Goal: Information Seeking & Learning: Find specific fact

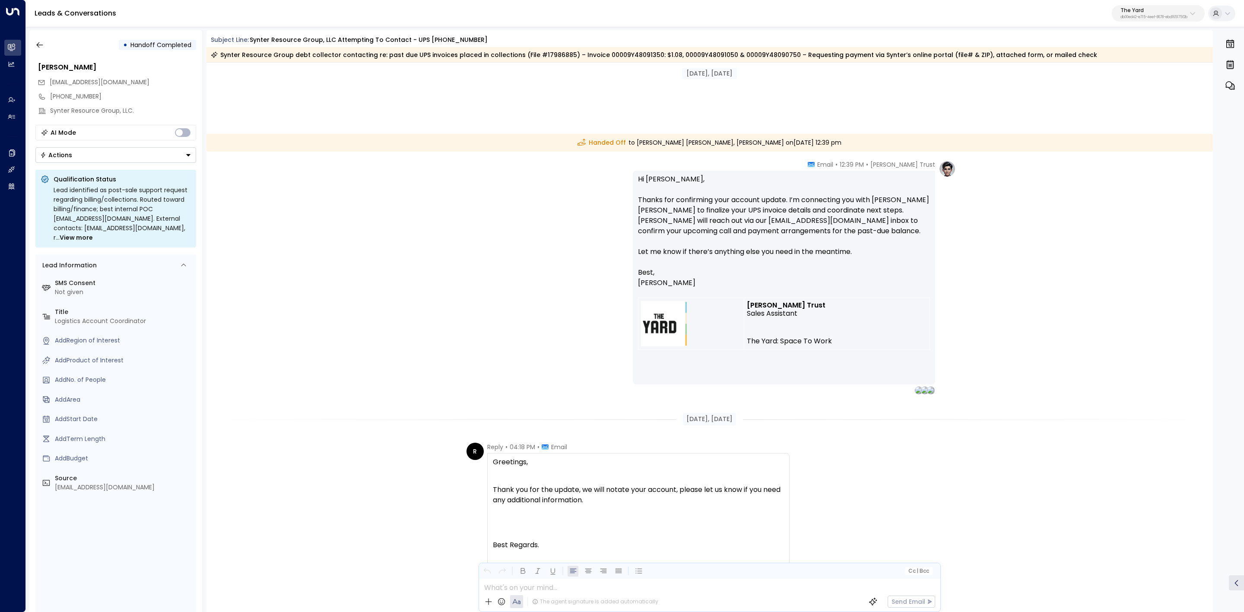
scroll to position [3629, 0]
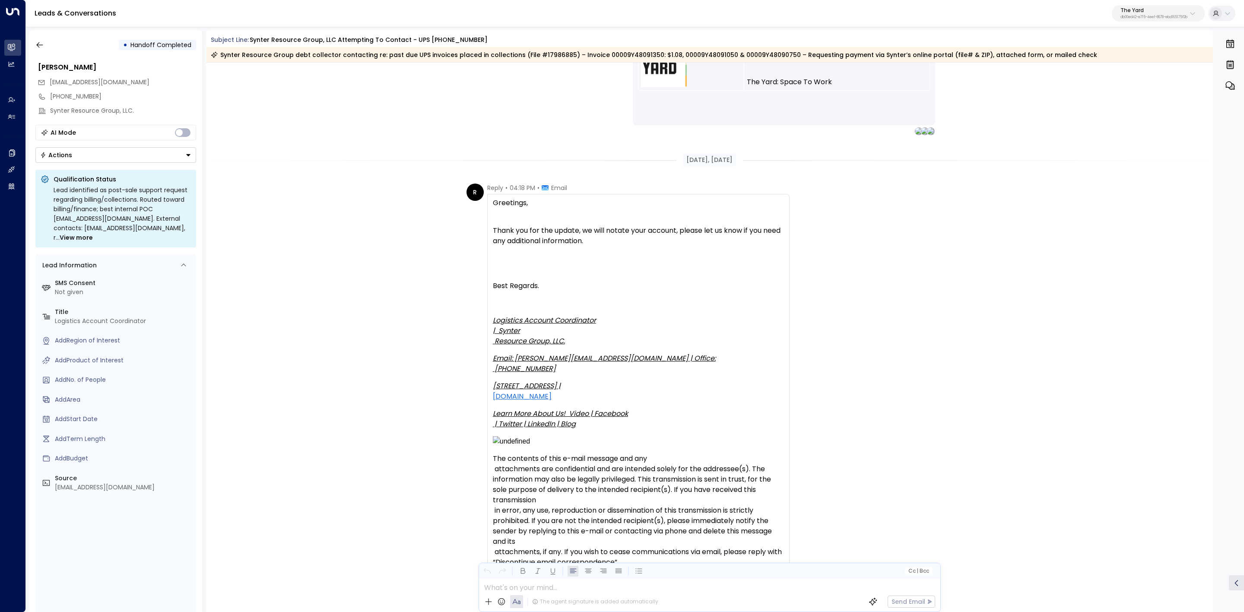
drag, startPoint x: 632, startPoint y: 257, endPoint x: 708, endPoint y: 257, distance: 76.0
click at [688, 246] on div "Thank you for the update, we will notate your account, please let us know if yo…" at bounding box center [638, 236] width 291 height 21
click at [712, 246] on div "Thank you for the update, we will notate your account, please let us know if yo…" at bounding box center [638, 236] width 291 height 21
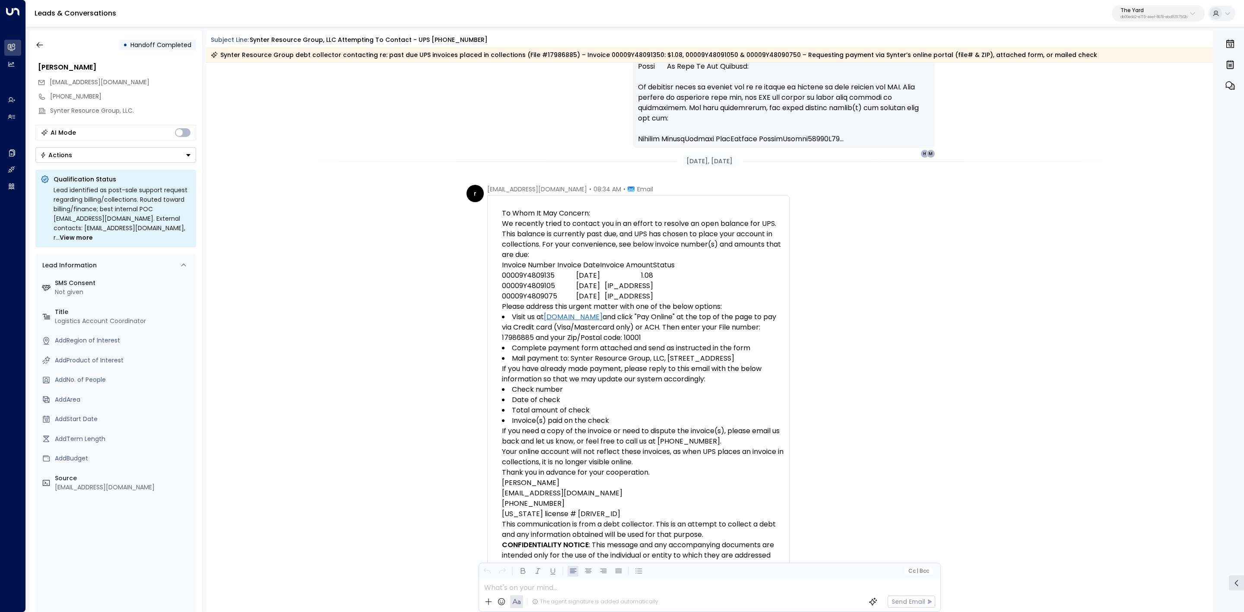
scroll to position [11485, 0]
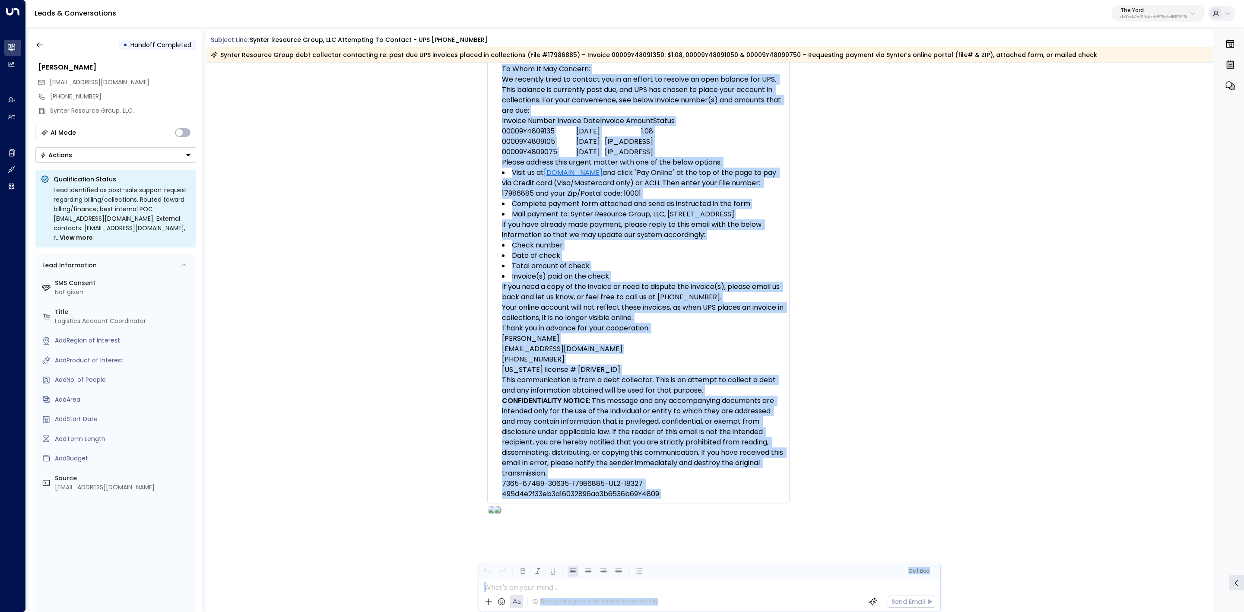
drag, startPoint x: 1212, startPoint y: 600, endPoint x: 1217, endPoint y: 527, distance: 74.1
click at [1217, 527] on div "• Handoff Completed Monica Loaiza rodrigoc@synter.com +18437462200 Synter Resou…" at bounding box center [636, 321] width 1215 height 582
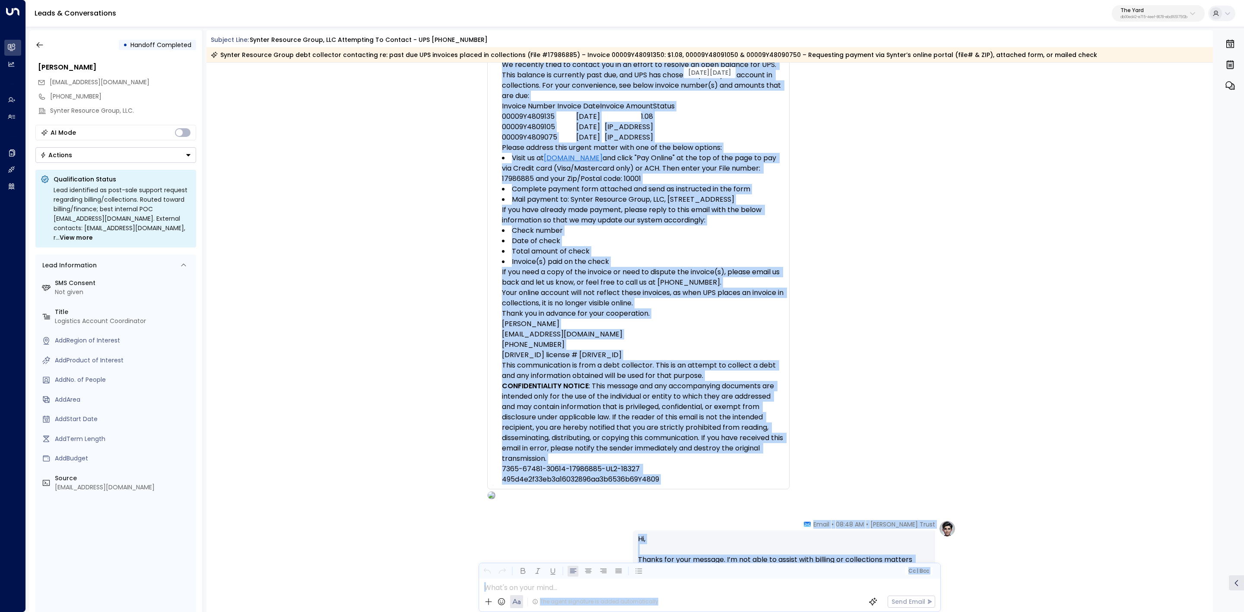
scroll to position [0, 0]
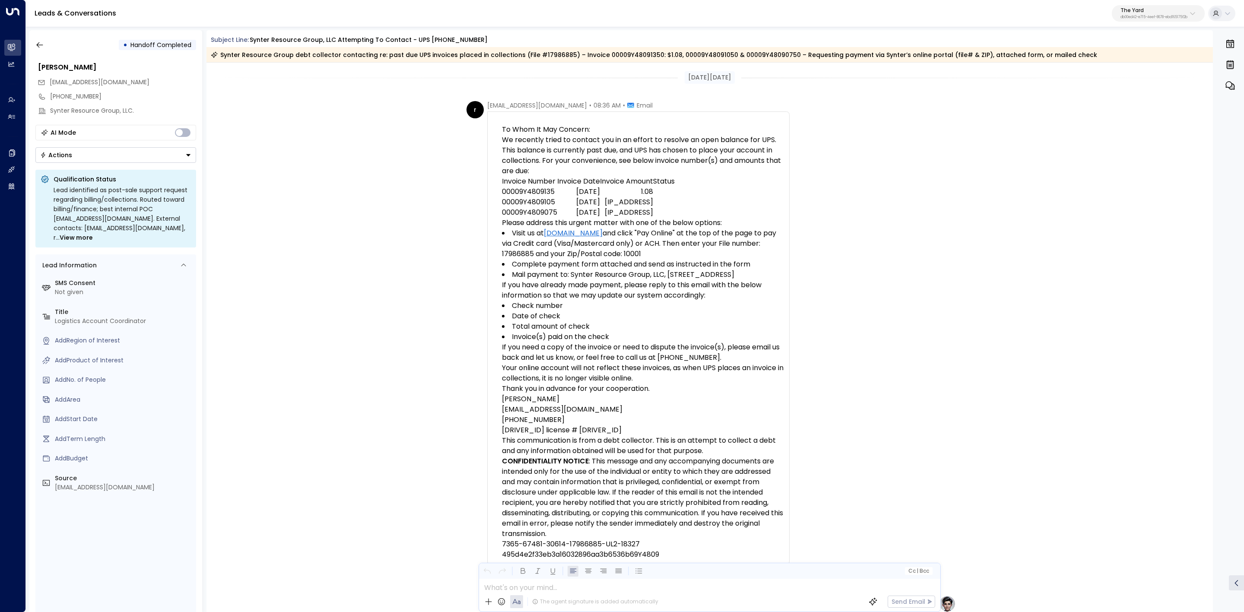
click at [355, 238] on div "r reply@synterresource.com • 08:36 AM • Email To Whom It May Concern: We recent…" at bounding box center [710, 338] width 1007 height 474
drag, startPoint x: 1229, startPoint y: 276, endPoint x: 1221, endPoint y: 273, distance: 8.7
click at [1229, 276] on div "0" at bounding box center [1230, 321] width 26 height 582
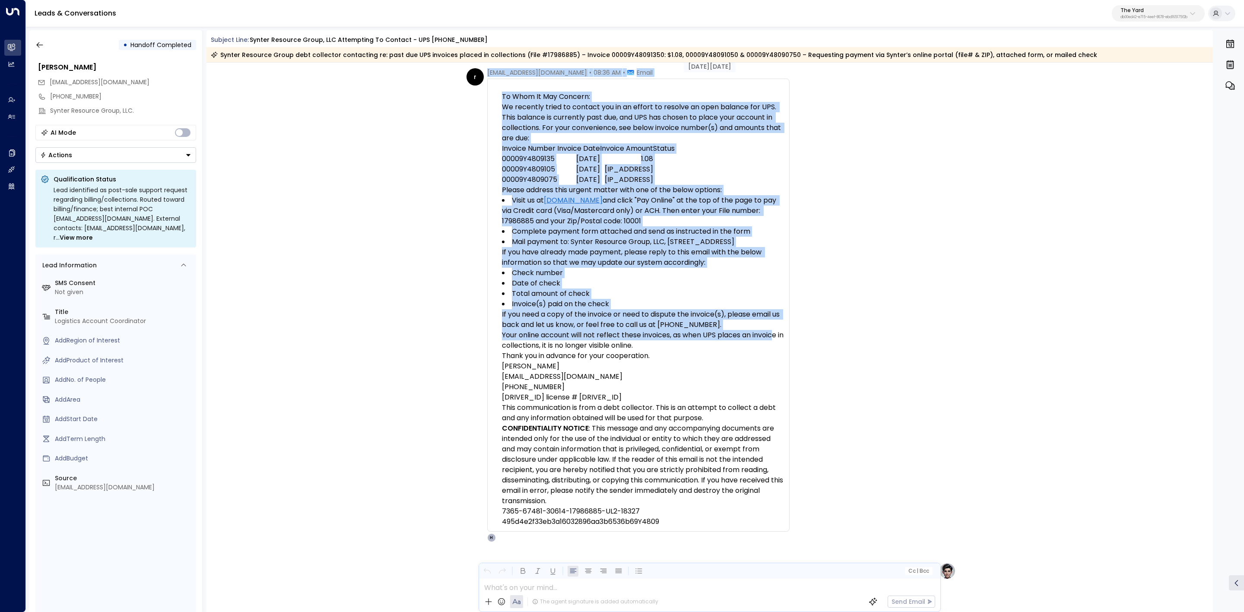
scroll to position [65, 0]
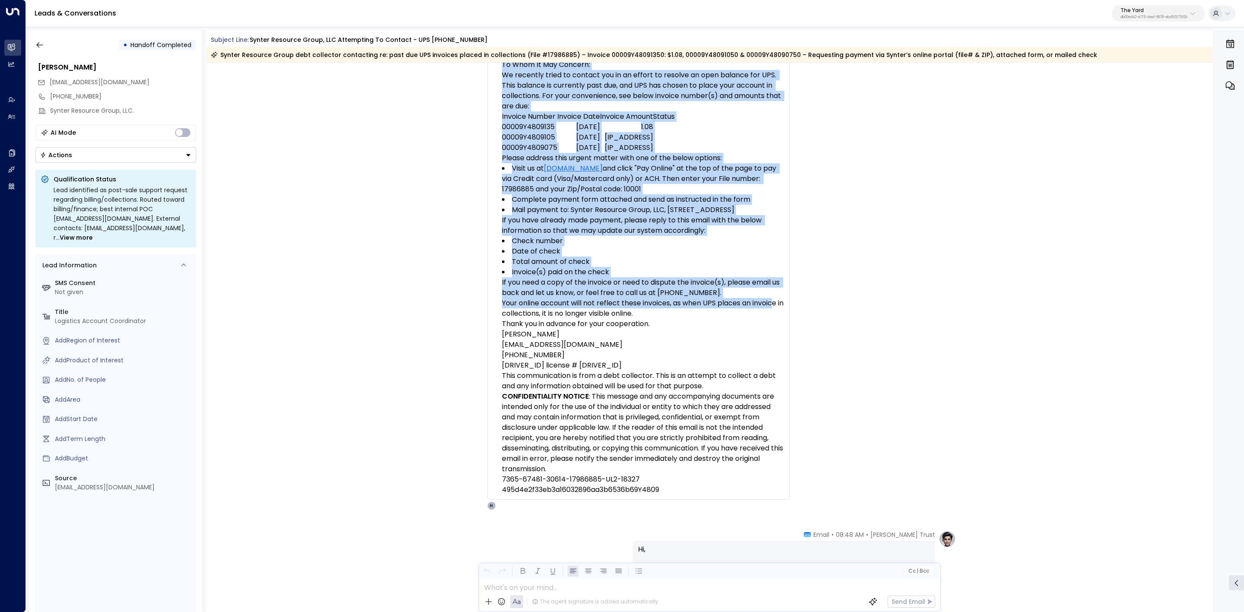
drag, startPoint x: 481, startPoint y: 102, endPoint x: 654, endPoint y: 362, distance: 313.1
click at [654, 362] on div "r reply@synterresource.com • 08:36 AM • Email To Whom It May Concern: We recent…" at bounding box center [628, 273] width 323 height 474
copy div "reply@synterresource.com • 08:36 AM • Email To Whom It May Concern: We recently…"
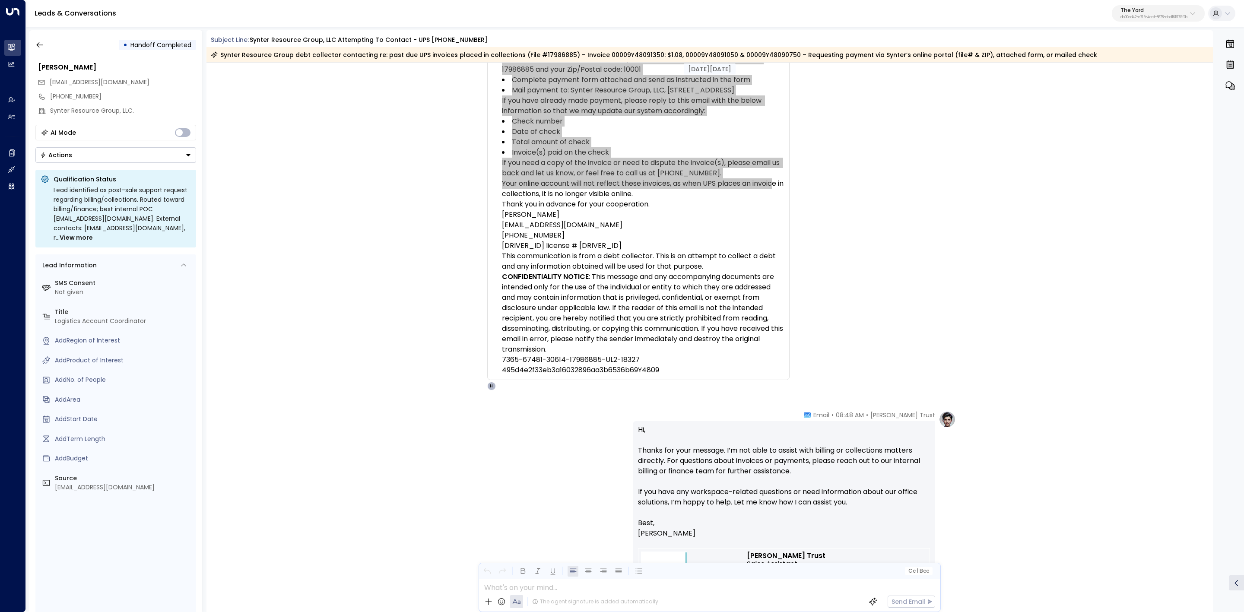
scroll to position [389, 0]
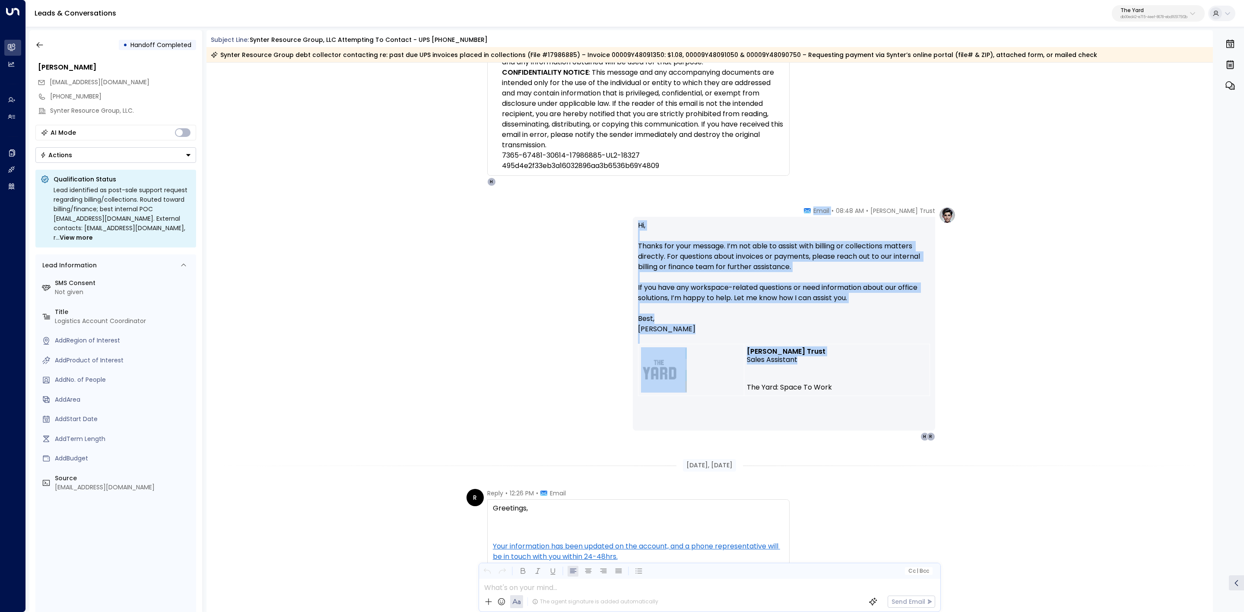
drag, startPoint x: 826, startPoint y: 207, endPoint x: 896, endPoint y: 361, distance: 168.8
click at [896, 361] on div "Danielle Trust • 08:48 AM • Email Hi, Thanks for your message. I’m not able to …" at bounding box center [784, 324] width 302 height 235
copy div "Email Hi, Thanks for your message. I’m not able to assist with billing or colle…"
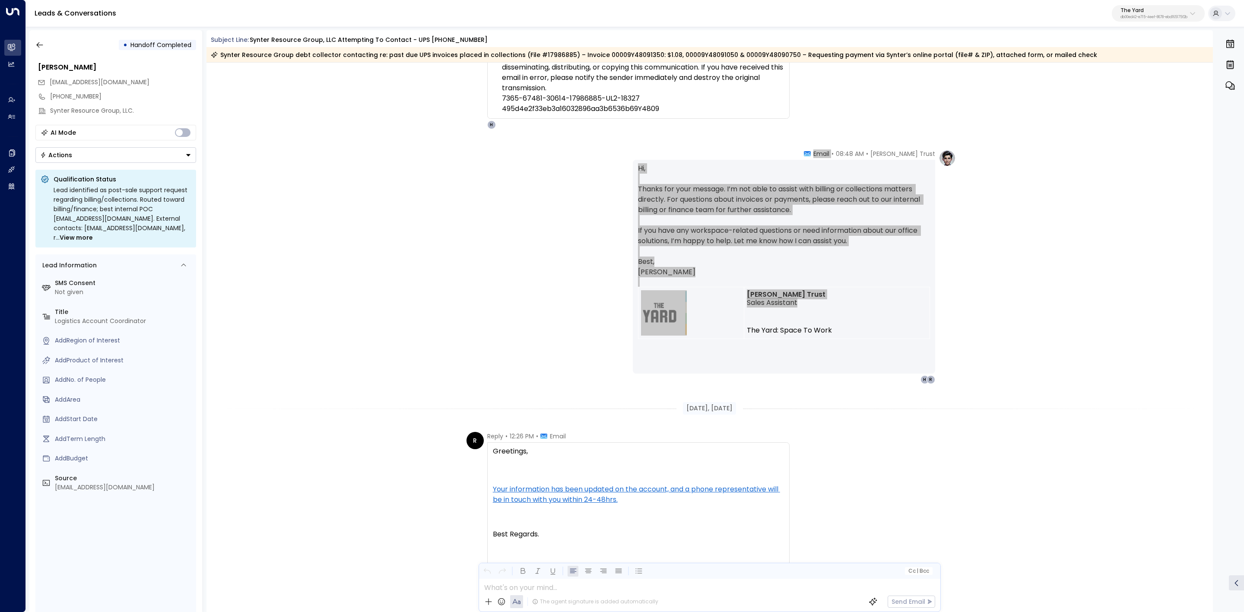
scroll to position [518, 0]
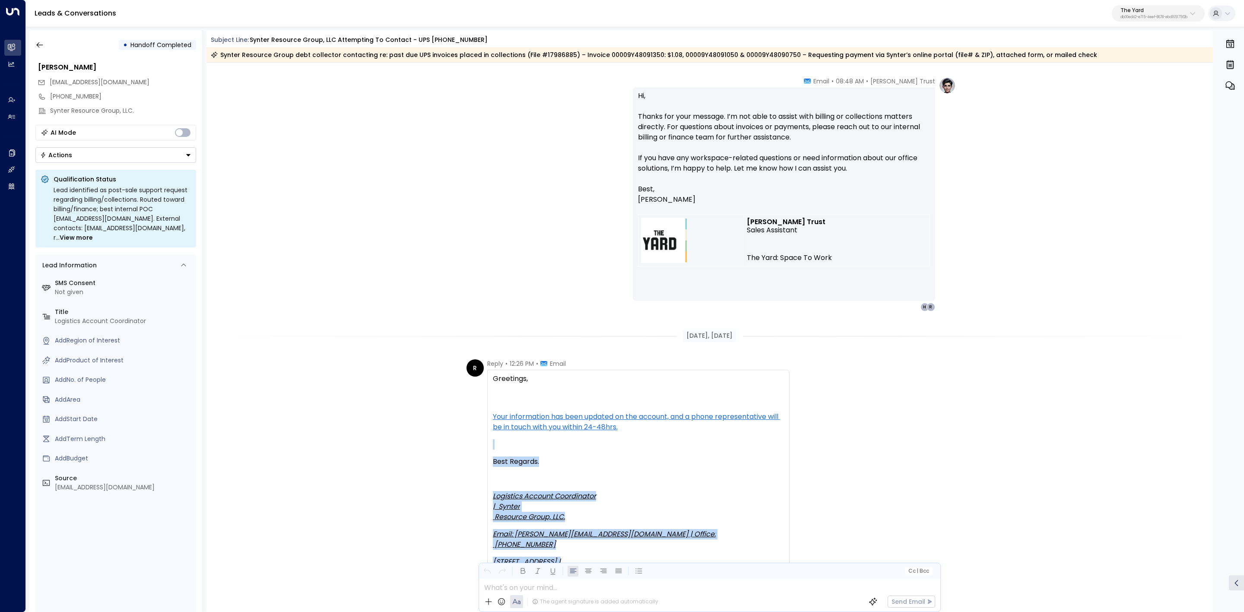
drag, startPoint x: 474, startPoint y: 358, endPoint x: 699, endPoint y: 459, distance: 246.2
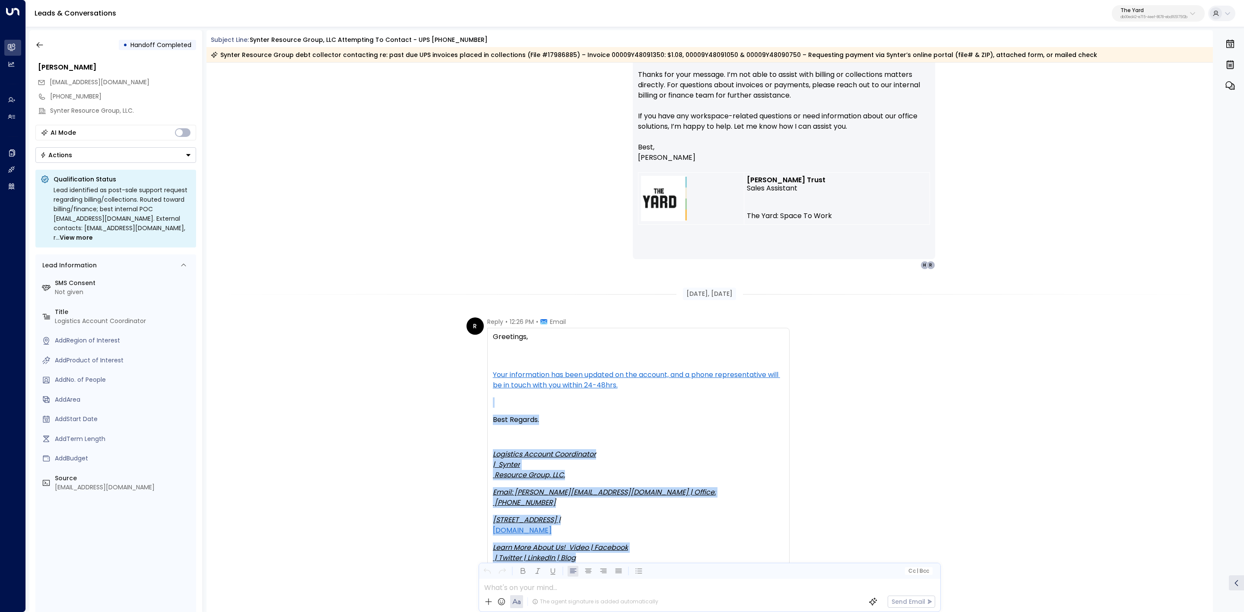
scroll to position [583, 0]
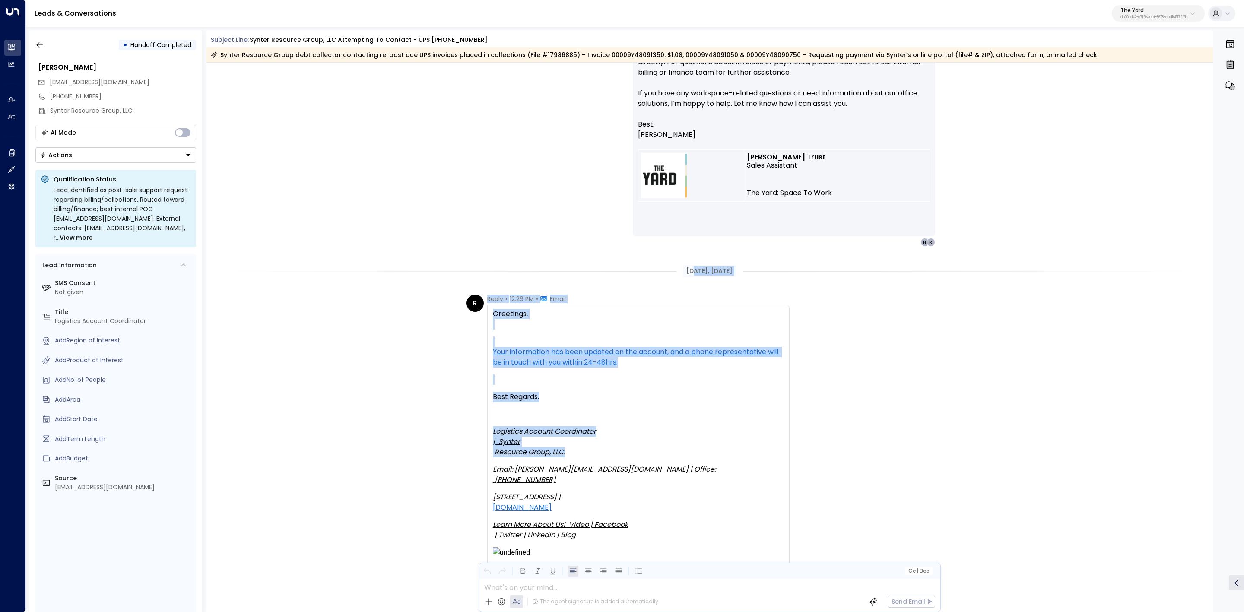
drag, startPoint x: 689, startPoint y: 274, endPoint x: 784, endPoint y: 437, distance: 188.4
copy div "t 08, 7 days ago R Reply • 12:26 PM • Email Greetings, Your information has bee…"
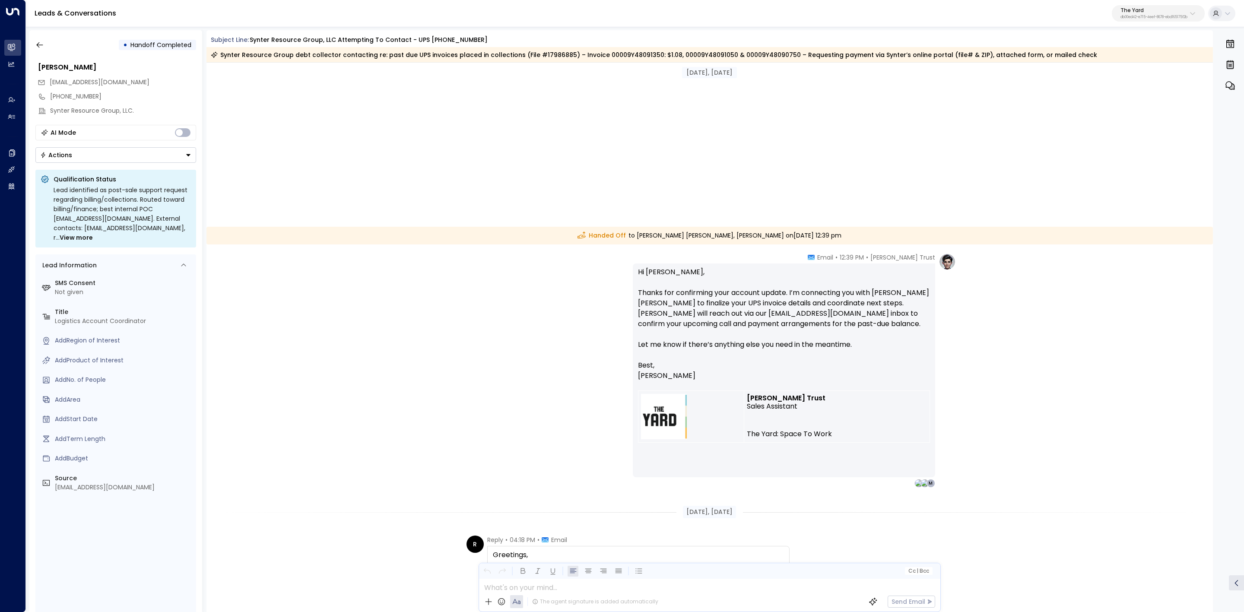
scroll to position [3240, 0]
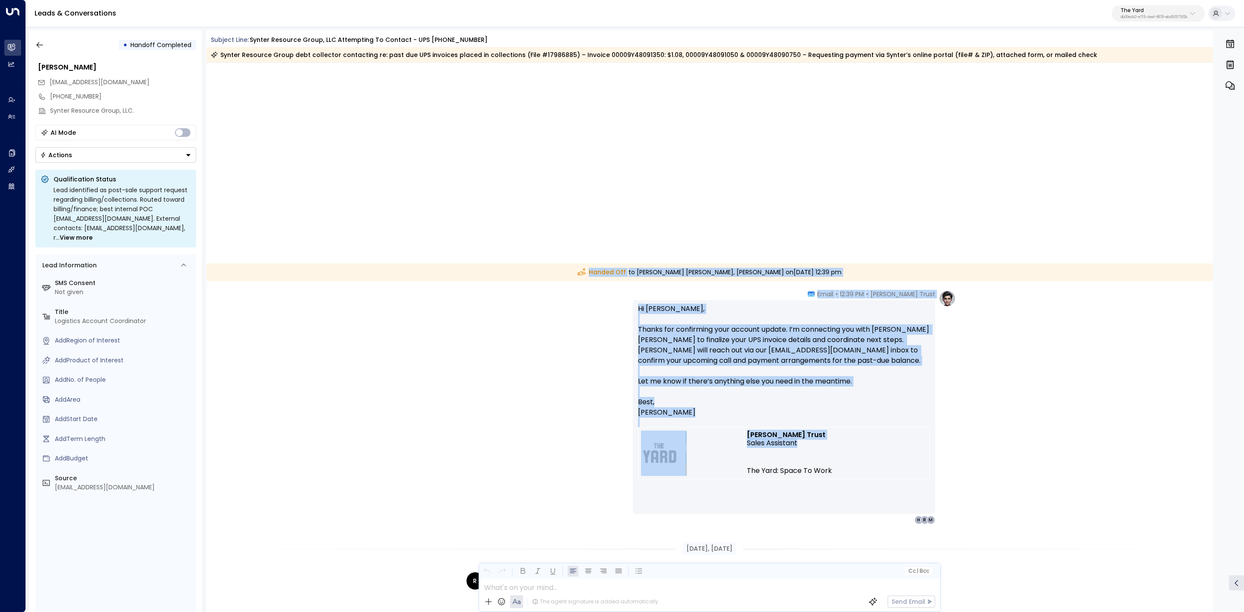
drag, startPoint x: 587, startPoint y: 272, endPoint x: 905, endPoint y: 444, distance: 360.9
copy div "Handed Off to McKay Findlay, Devin Wilson on Wednesday, Oct 08 2025 at 12:39 pm…"
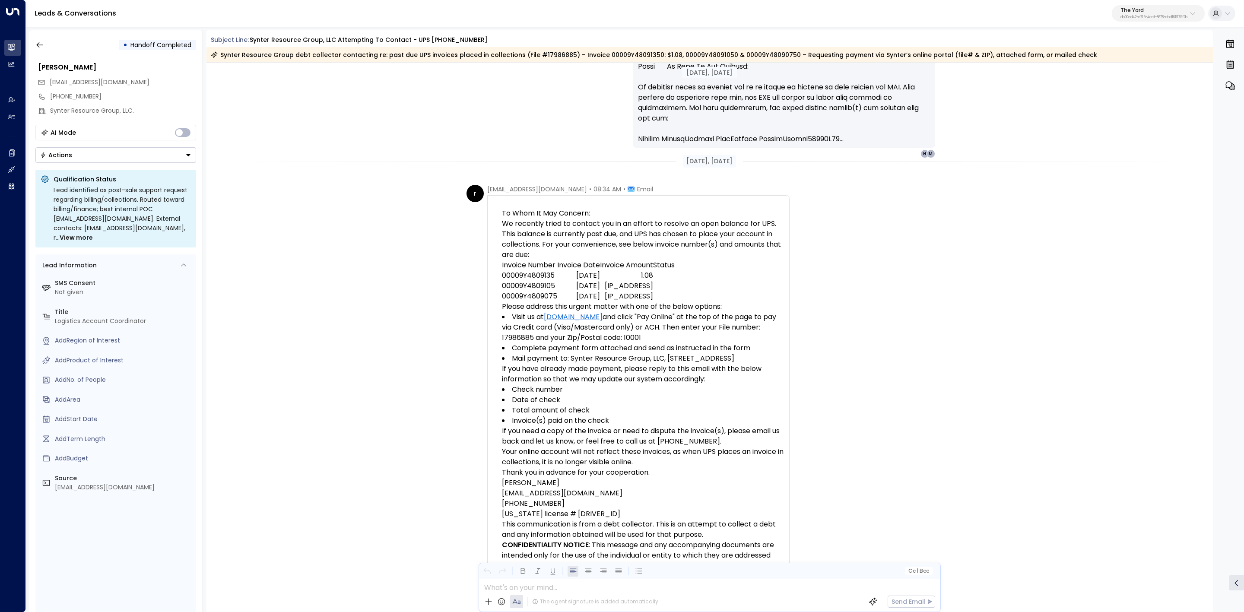
scroll to position [11485, 0]
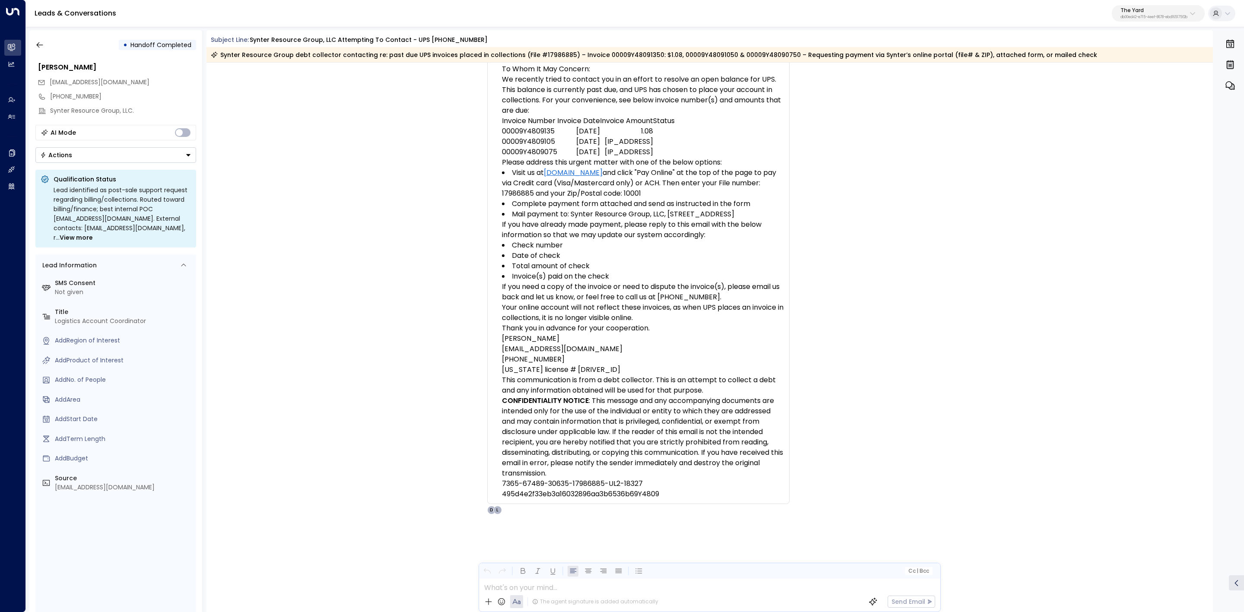
click at [1155, 201] on div "r reply@synter.com • 08:34 AM • Email To Whom It May Concern: We recently tried…" at bounding box center [710, 321] width 1007 height 560
drag, startPoint x: 409, startPoint y: 199, endPoint x: 410, endPoint y: 204, distance: 5.3
click at [410, 199] on div "r reply@synter.com • 08:34 AM • Email To Whom It May Concern: We recently tried…" at bounding box center [710, 321] width 1007 height 560
click at [306, 350] on div "r reply@synter.com • 08:34 AM • Email To Whom It May Concern: We recently tried…" at bounding box center [710, 321] width 1007 height 560
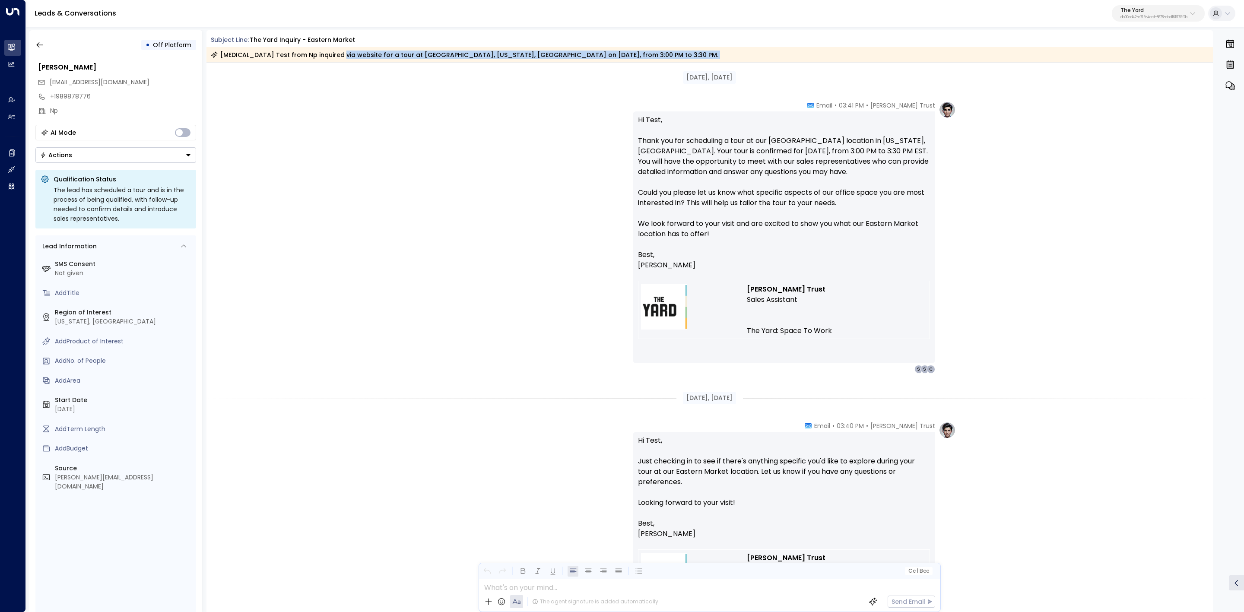
drag, startPoint x: 332, startPoint y: 60, endPoint x: 415, endPoint y: 62, distance: 83.0
click at [415, 62] on div "Subject Line: The Yard Inquiry - Eastern Market Lead Test Test from Np inquired…" at bounding box center [710, 321] width 1007 height 582
click at [415, 63] on div "Jan 30, 8 months ago" at bounding box center [710, 78] width 1007 height 30
drag, startPoint x: 282, startPoint y: 54, endPoint x: 525, endPoint y: 62, distance: 243.4
click at [297, 53] on div "Lead Test Test from Np inquired via website for a tour at Eastern Market, Washi…" at bounding box center [465, 55] width 508 height 9
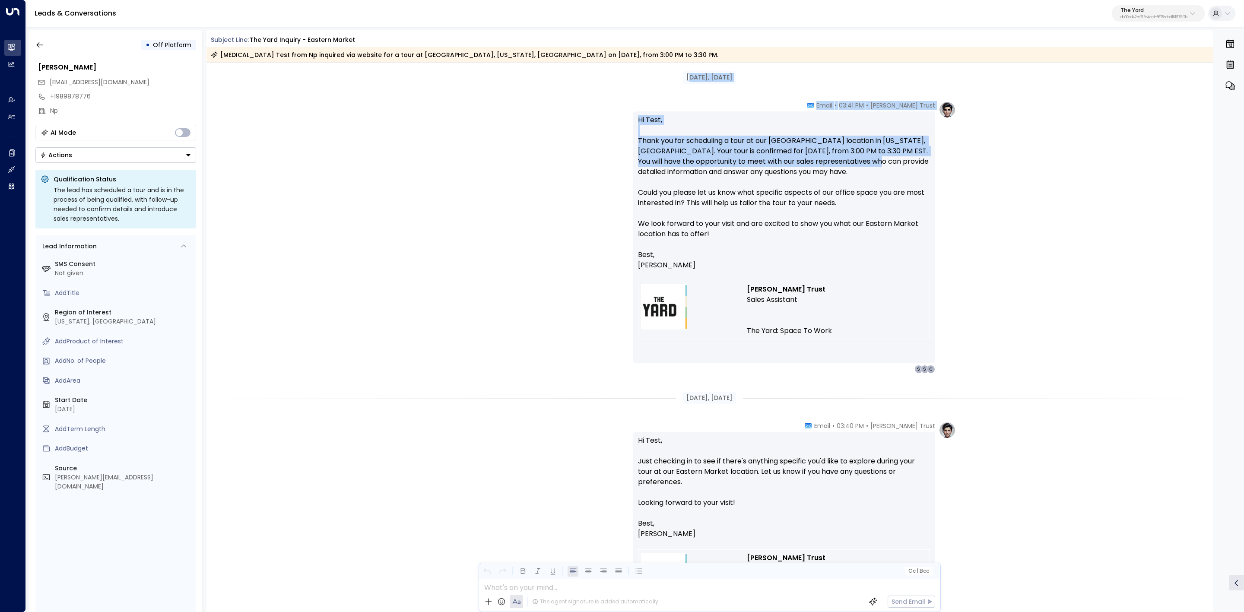
drag, startPoint x: 677, startPoint y: 75, endPoint x: 875, endPoint y: 165, distance: 217.7
click at [1098, 175] on div "Danielle Trust • 03:41 PM • Email Hi Test, Thank you for scheduling a tour at o…" at bounding box center [710, 237] width 1007 height 273
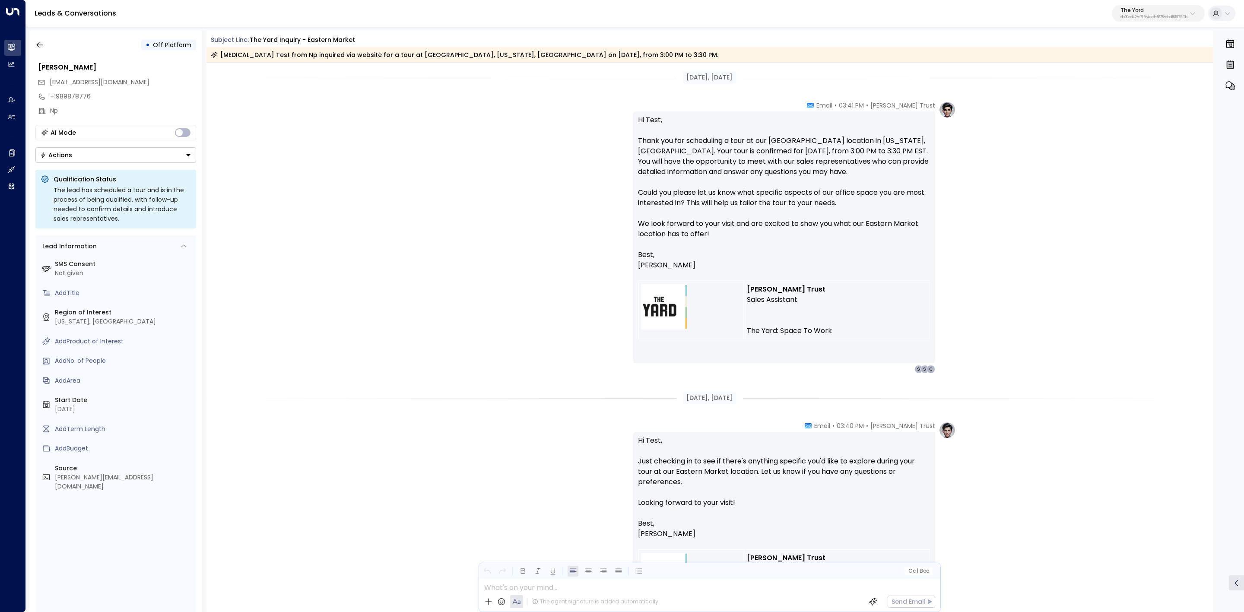
drag, startPoint x: 207, startPoint y: 39, endPoint x: 357, endPoint y: 42, distance: 149.5
click at [357, 42] on div "Subject Line: The Yard Inquiry - Eastern Market" at bounding box center [710, 39] width 1007 height 9
copy div "Subject Line: The Yard Inquiry - Eastern Market"
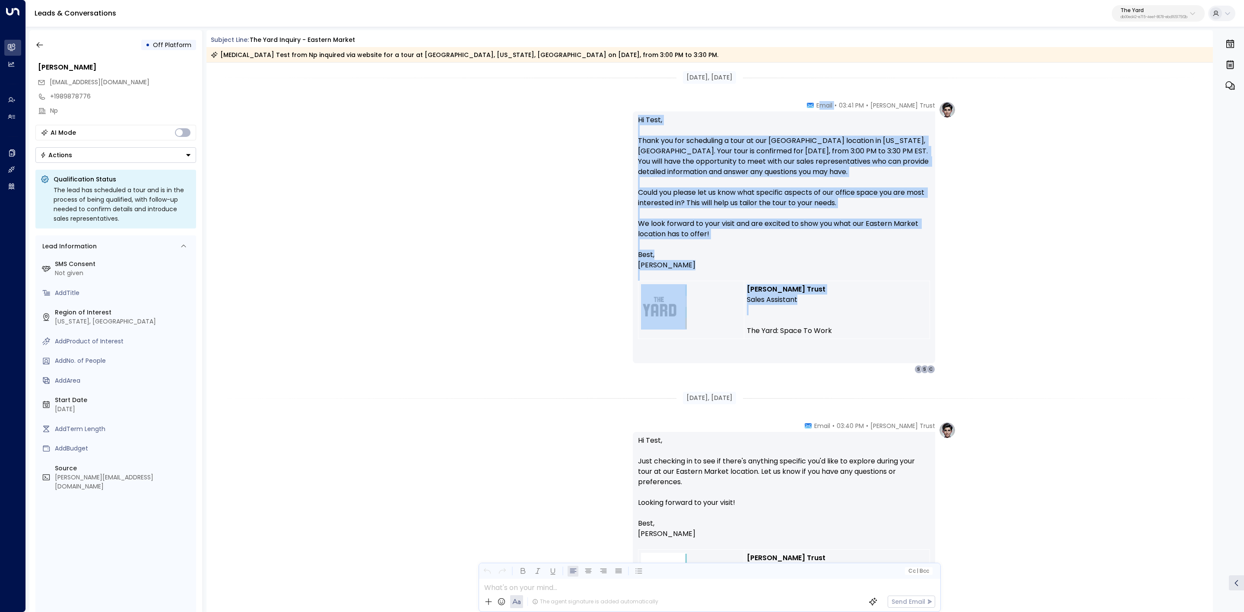
drag, startPoint x: 841, startPoint y: 104, endPoint x: 927, endPoint y: 306, distance: 219.1
click at [927, 306] on div "Danielle Trust • 03:41 PM • Email Hi Test, Thank you for scheduling a tour at o…" at bounding box center [784, 237] width 302 height 273
copy div "mail Hi Test, Thank you for scheduling a tour at our Eastern Market location in…"
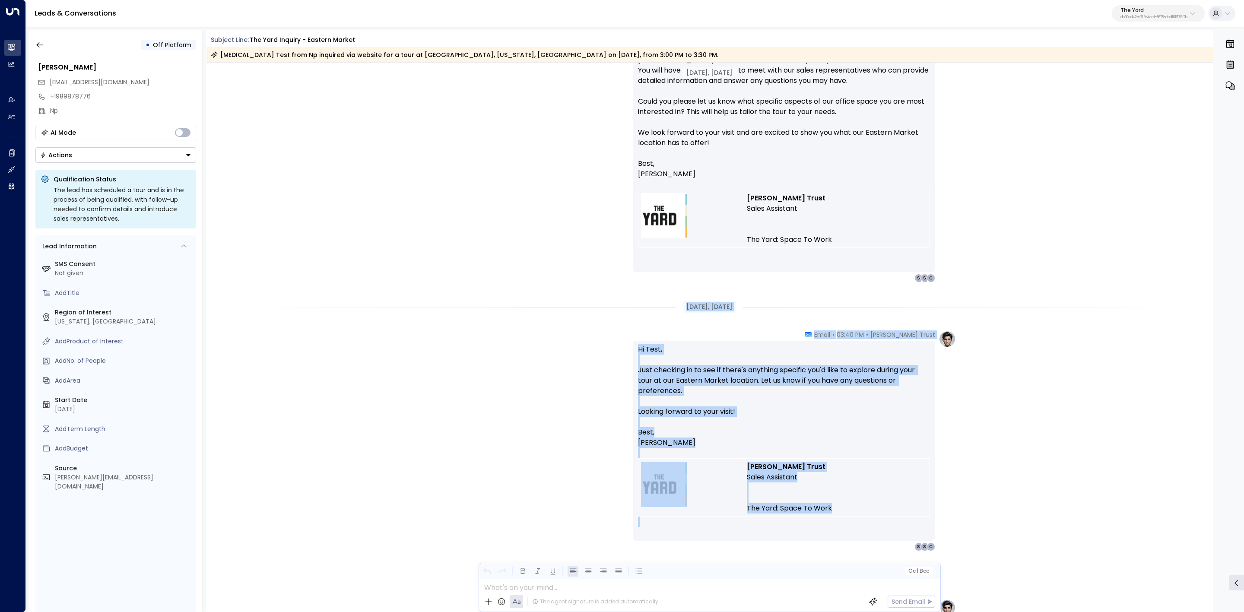
scroll to position [130, 0]
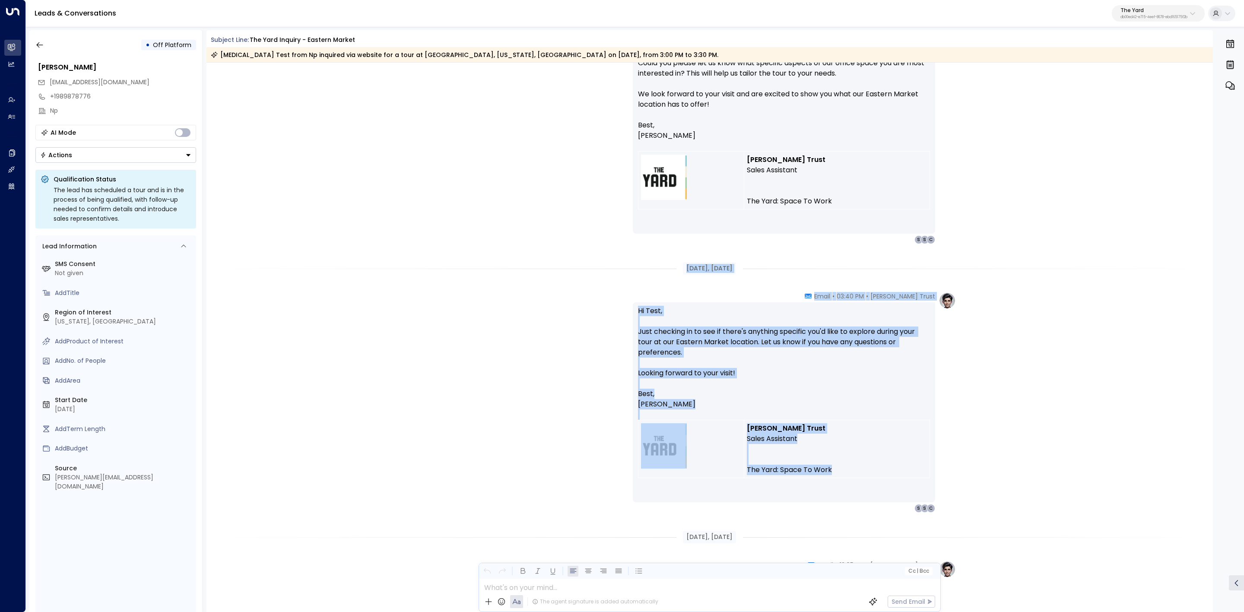
drag, startPoint x: 669, startPoint y: 397, endPoint x: 866, endPoint y: 464, distance: 208.2
copy div "Jan 31, 8 months ago Danielle Trust • 03:40 PM • Email Hi Test, Just checking i…"
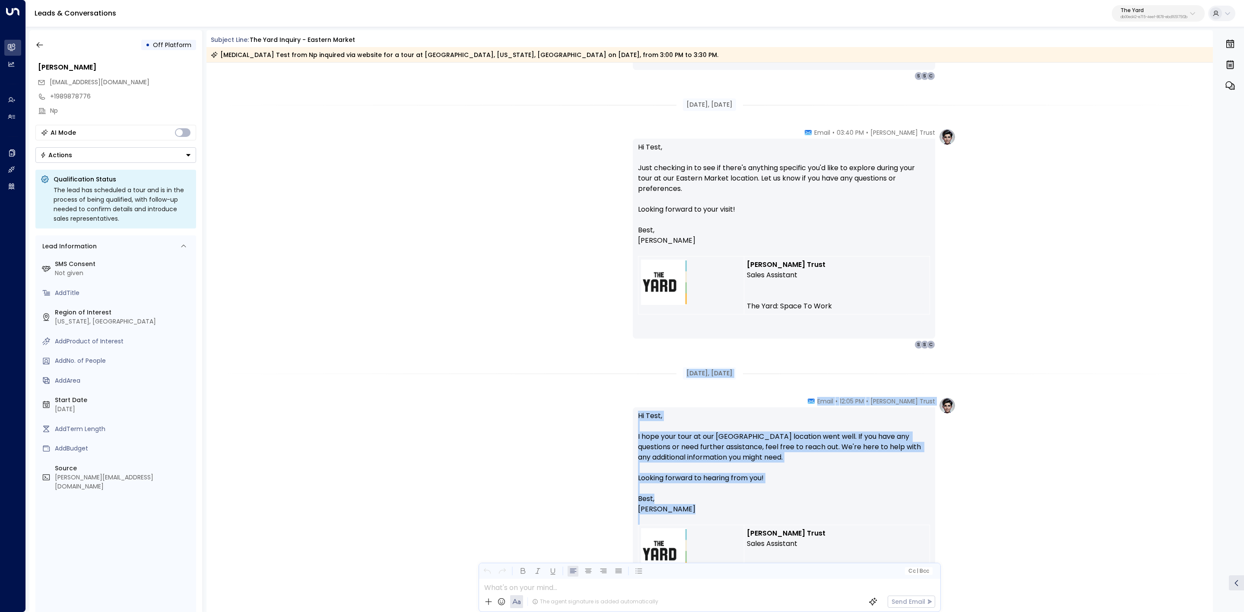
scroll to position [324, 0]
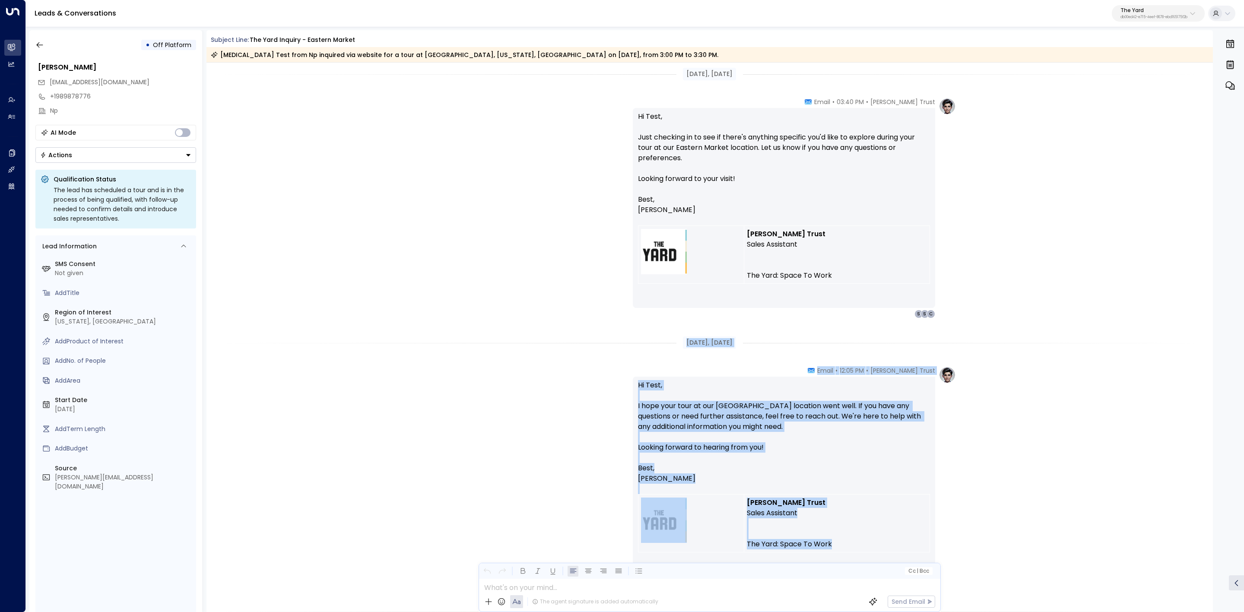
drag, startPoint x: 673, startPoint y: 403, endPoint x: 864, endPoint y: 546, distance: 239.0
click at [864, 546] on div "Danielle Trust • 03:41 PM • Email Hi Test, Thank you for scheduling a tour at o…" at bounding box center [710, 577] width 1007 height 1676
copy div "Feb 03, 8 months ago Danielle Trust • 12:05 PM • Email Hi Test, I hope your tou…"
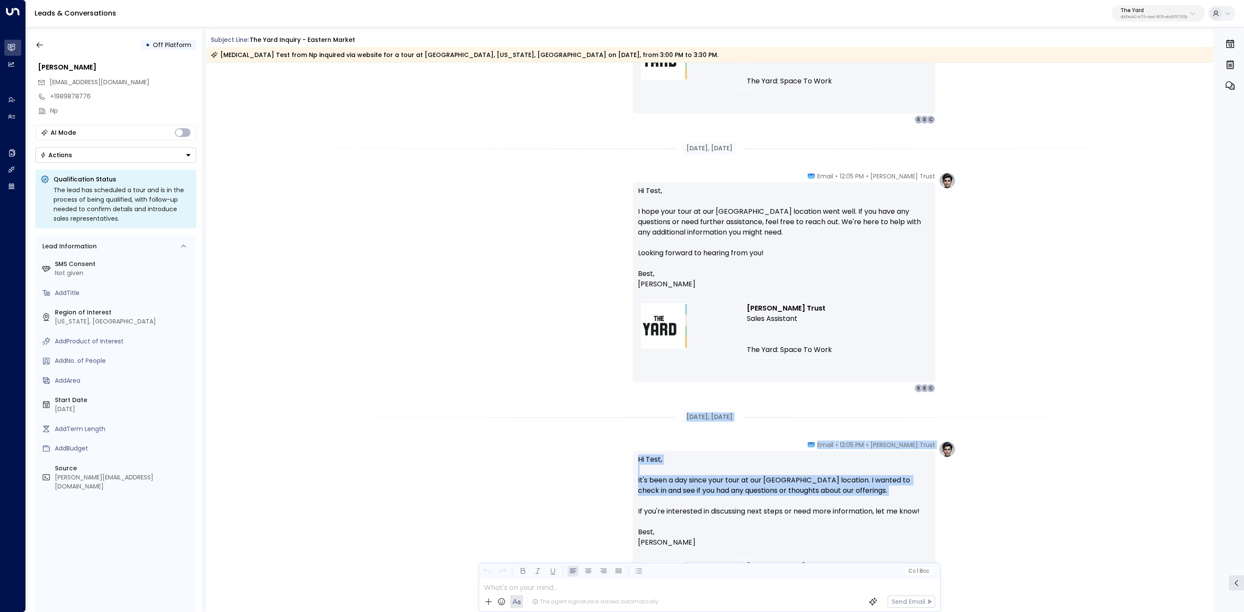
scroll to position [583, 0]
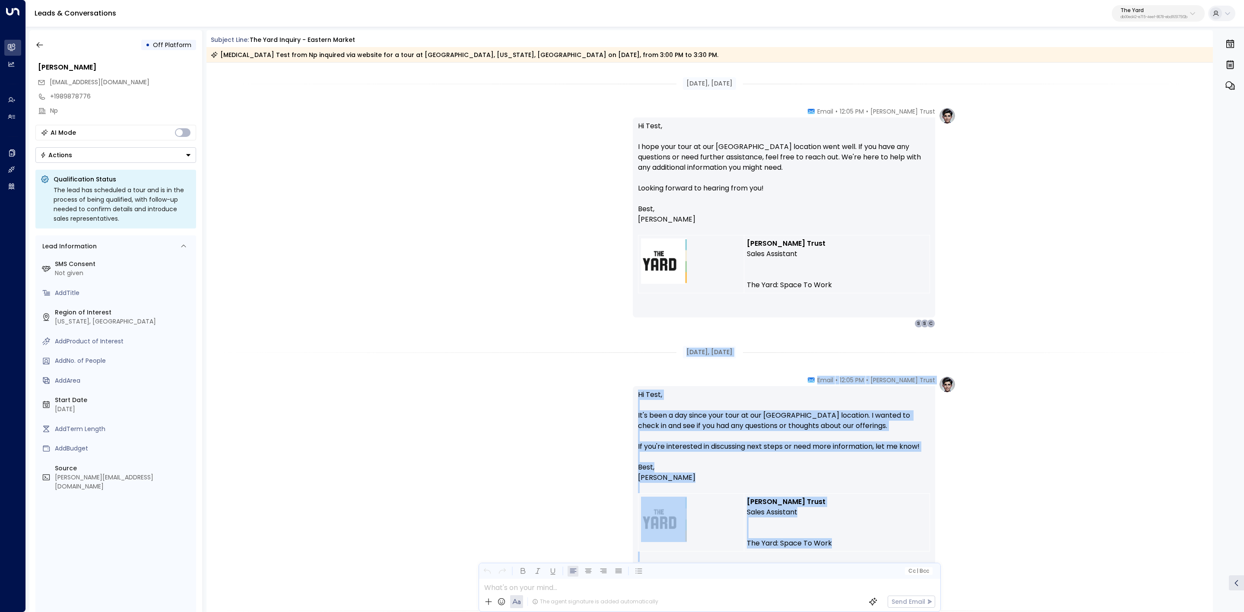
drag, startPoint x: 671, startPoint y: 416, endPoint x: 886, endPoint y: 552, distance: 254.6
click at [886, 552] on div "Jan 31, 8 months ago Danielle Trust • 03:40 PM • Email Hi Test, Just checking i…" at bounding box center [710, 317] width 1007 height 1676
copy div "Feb 05, 8 months ago Danielle Trust • 12:05 PM • Email Hi Test, It's been a day…"
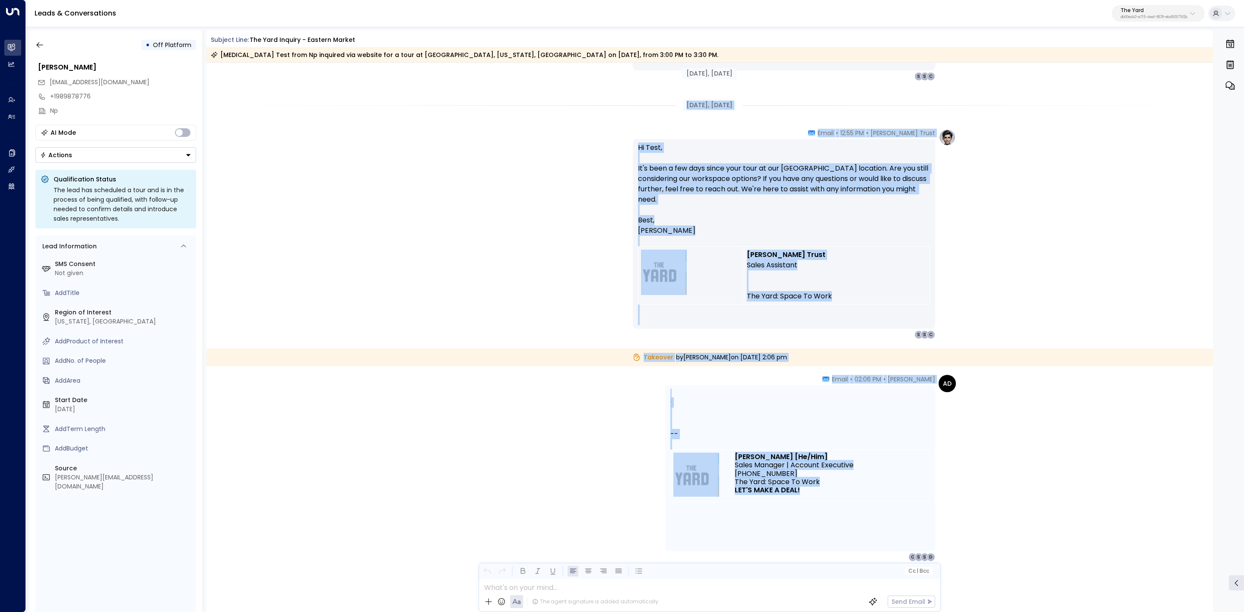
scroll to position [1102, 0]
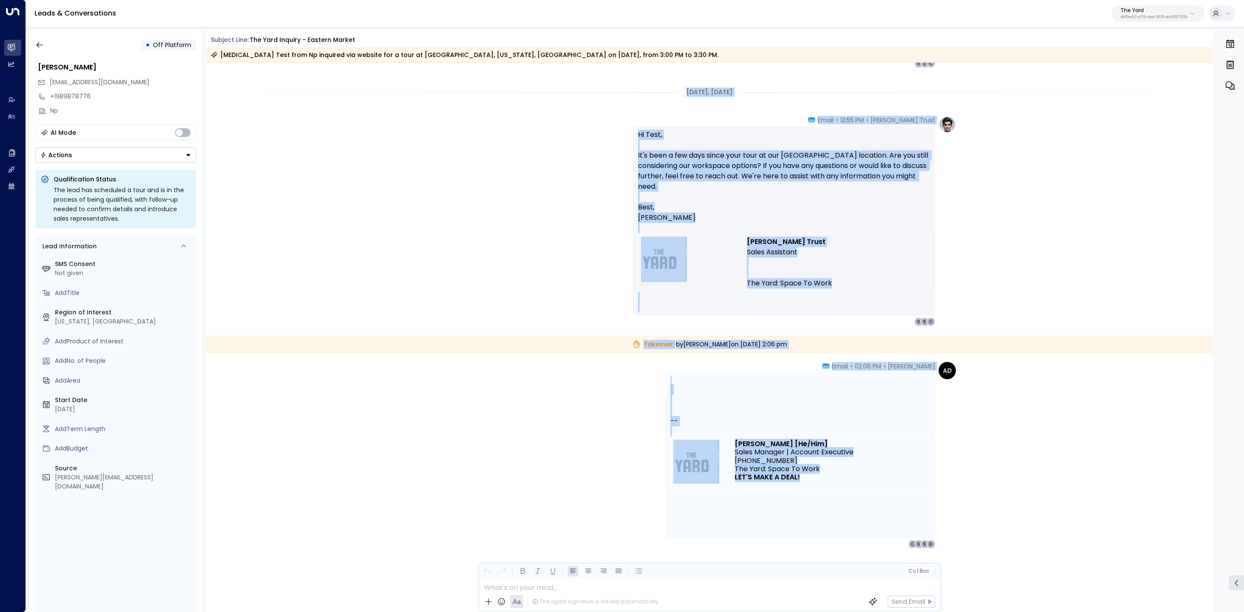
drag, startPoint x: 674, startPoint y: 350, endPoint x: 918, endPoint y: 474, distance: 273.2
copy div "Feb 10, 8 months ago Danielle Trust • 12:55 PM • Email Hi Test, It's been a few…"
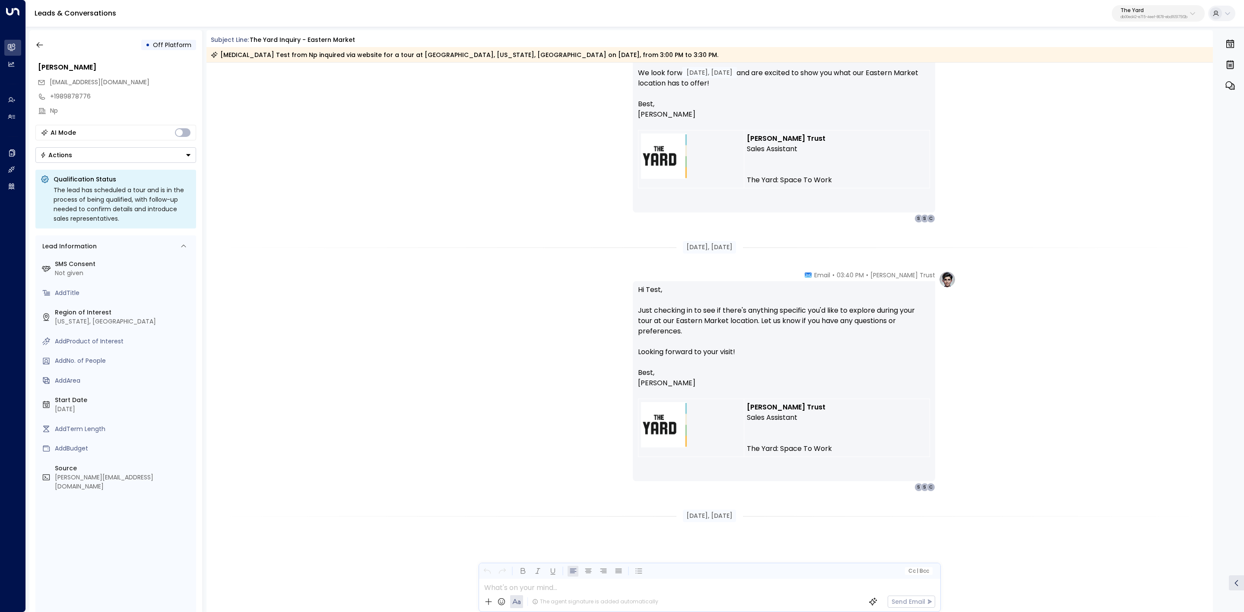
scroll to position [0, 0]
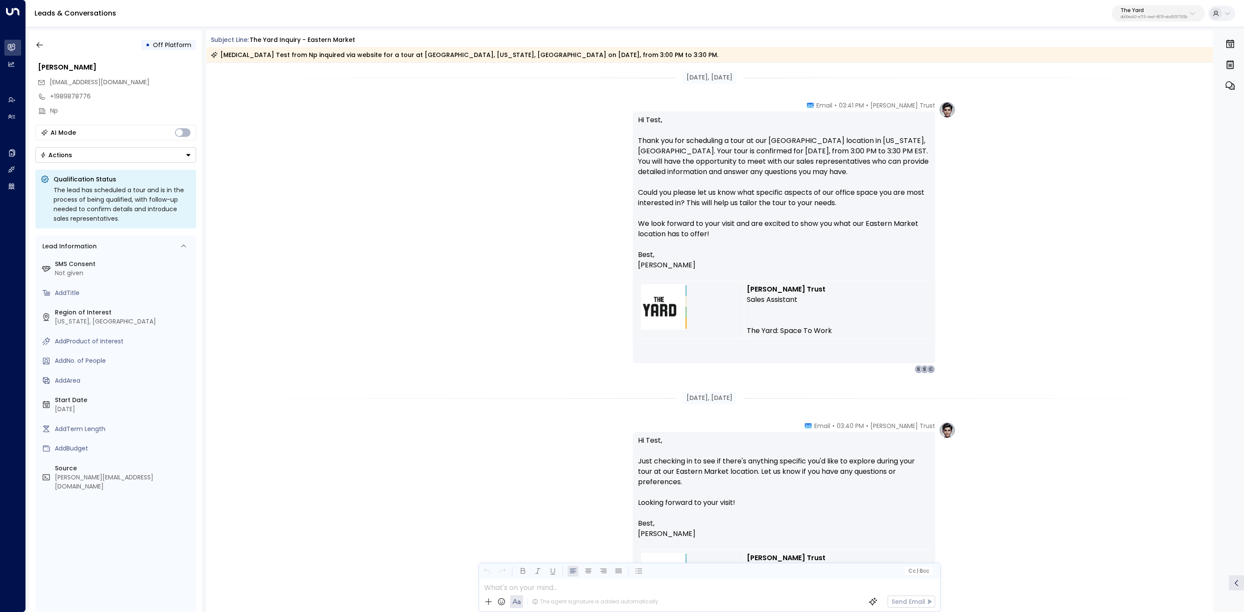
drag, startPoint x: 355, startPoint y: 57, endPoint x: 359, endPoint y: 56, distance: 4.7
click at [355, 57] on div "Lead Test Test from Np inquired via website for a tour at Eastern Market, Washi…" at bounding box center [465, 55] width 508 height 9
click at [363, 52] on div "Lead Test Test from Np inquired via website for a tour at Eastern Market, Washi…" at bounding box center [465, 55] width 508 height 9
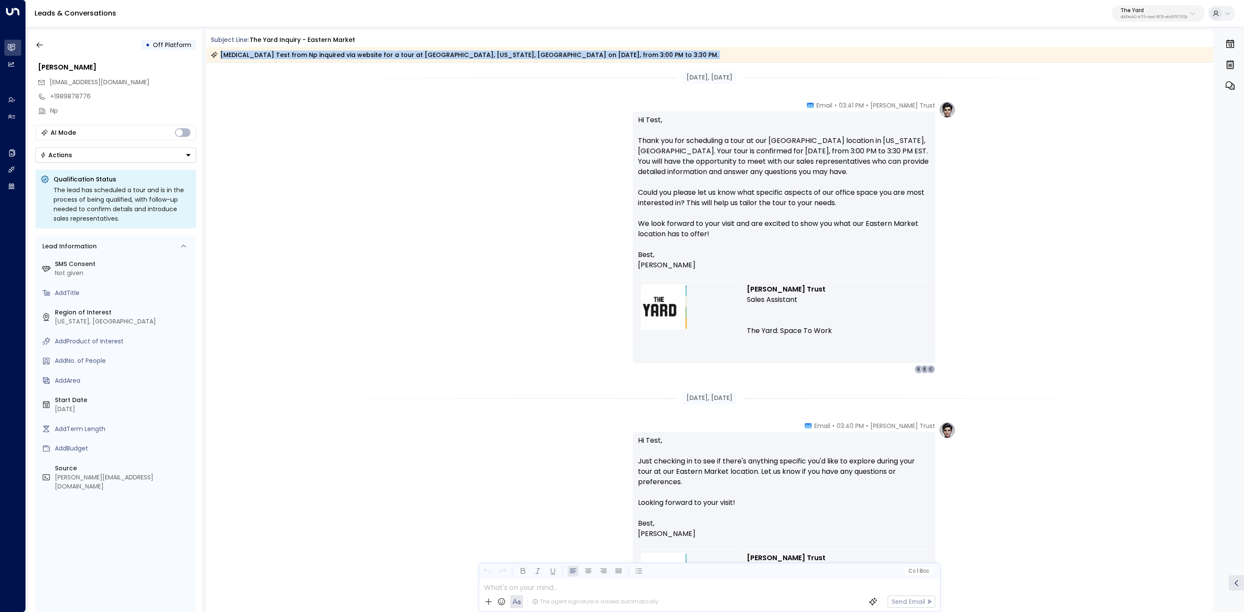
click at [363, 52] on div "Lead Test Test from Np inquired via website for a tour at Eastern Market, Washi…" at bounding box center [465, 55] width 508 height 9
copy div "Lead Test Test from Np inquired via website for a tour at Eastern Market, Washi…"
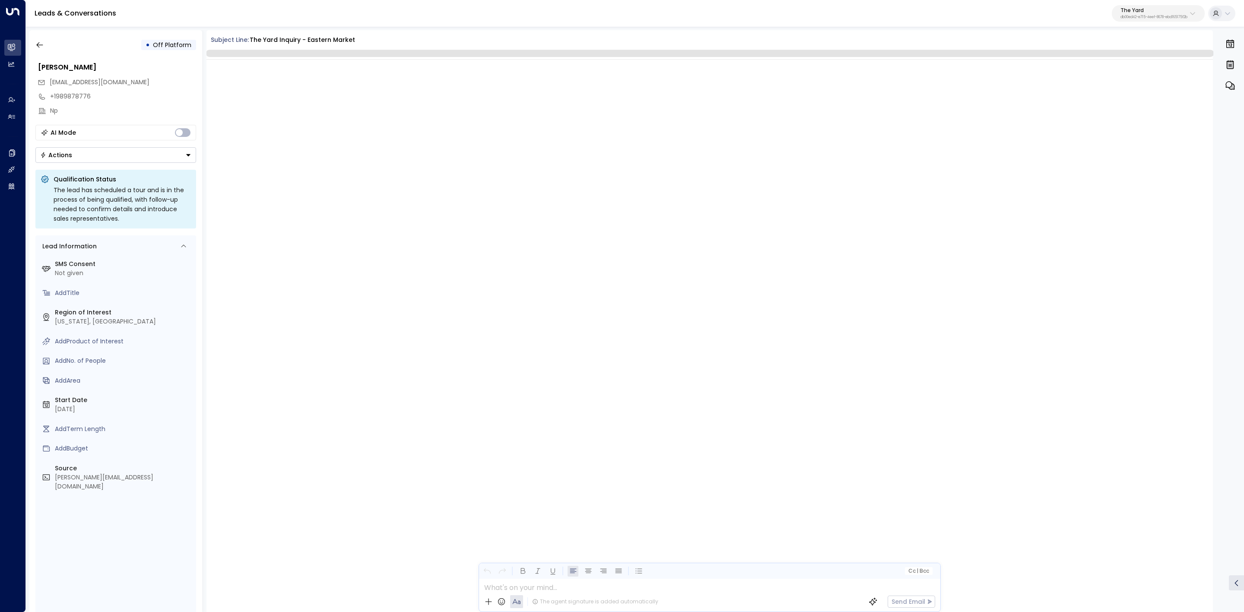
scroll to position [1304, 0]
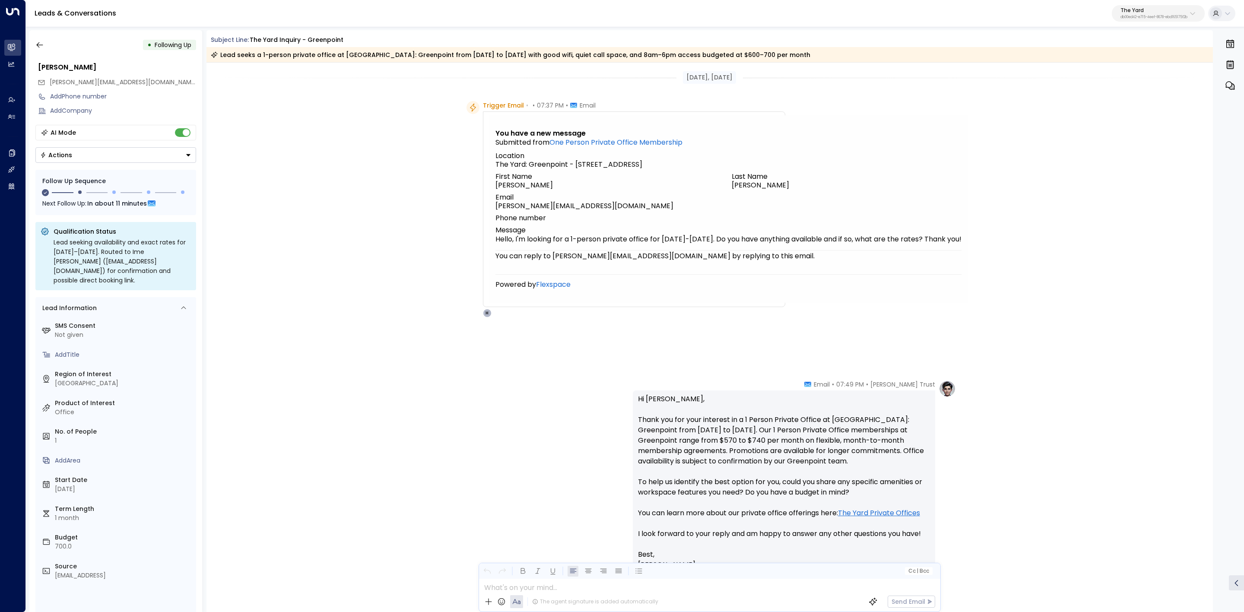
scroll to position [880, 0]
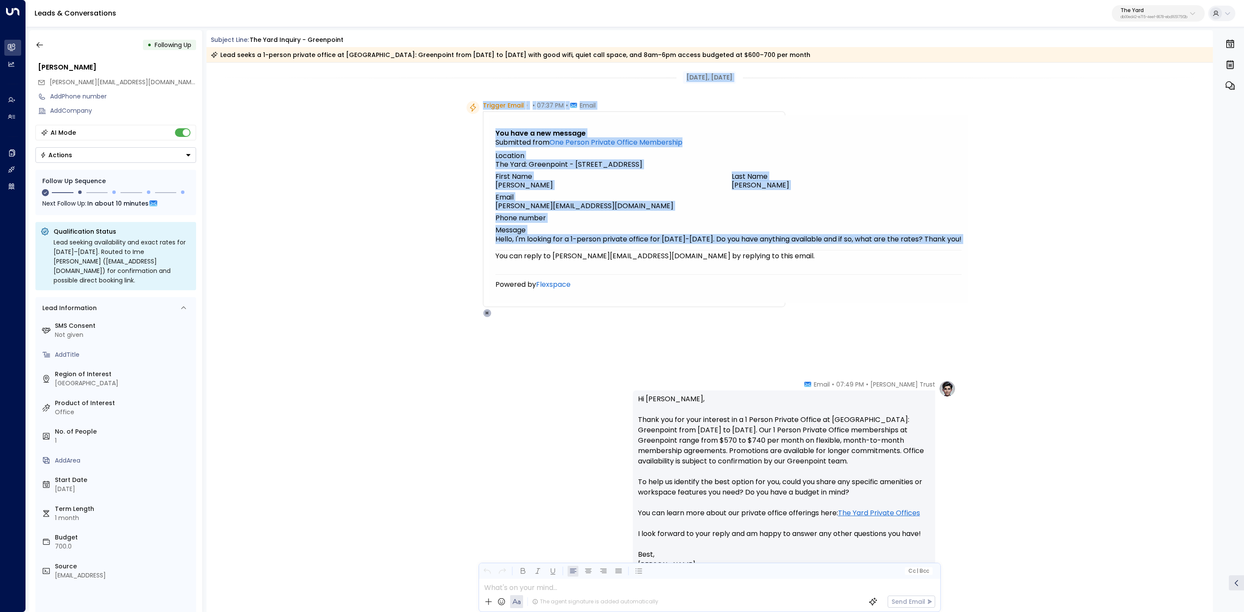
drag, startPoint x: 662, startPoint y: 78, endPoint x: 896, endPoint y: 287, distance: 313.3
copy div "Oct 10, 5 days ago Trigger Email • • 07:37 PM • Email You have a new message Su…"
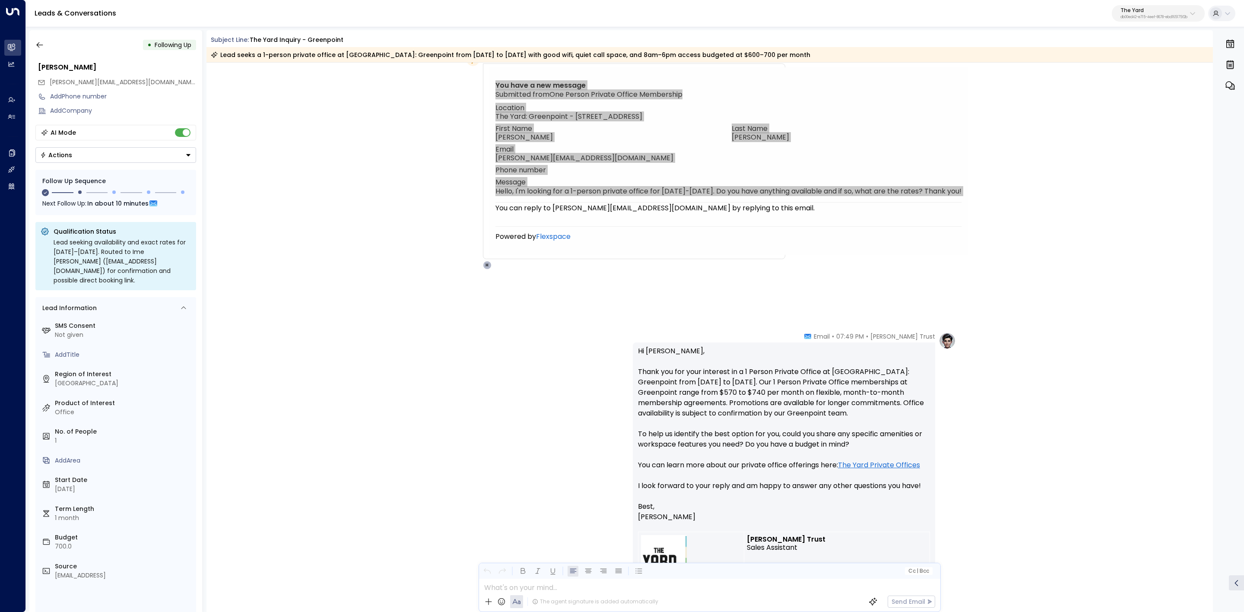
scroll to position [130, 0]
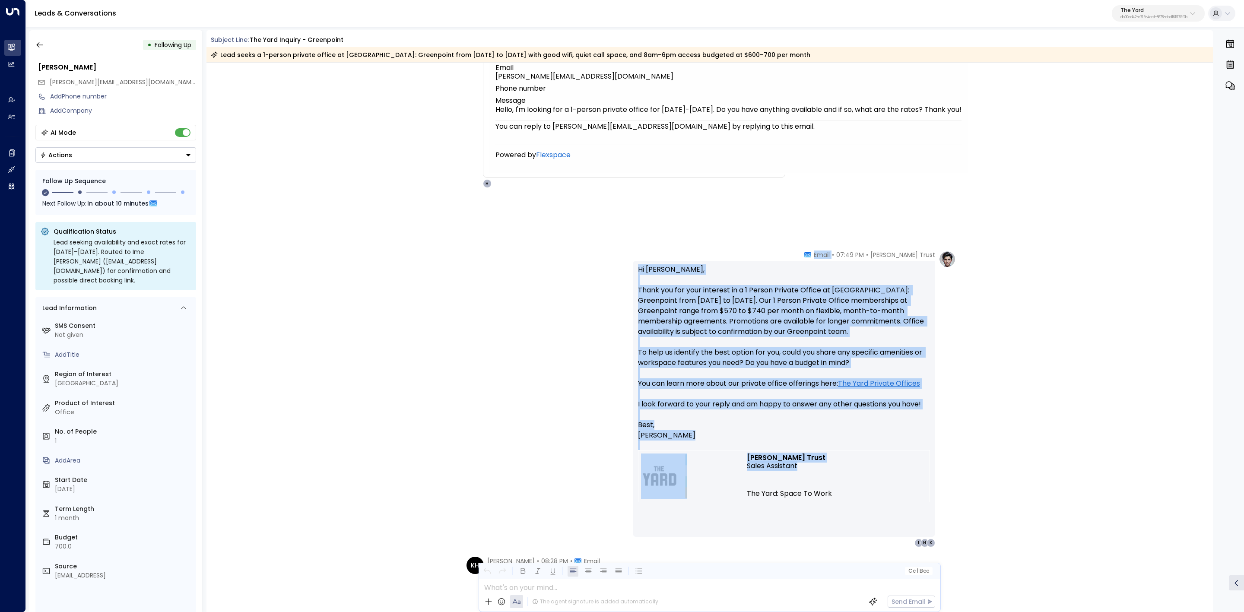
drag, startPoint x: 829, startPoint y: 252, endPoint x: 914, endPoint y: 465, distance: 229.9
click at [914, 465] on div "Danielle Trust • 07:49 PM • Email Hi Kendra, Thank you for your interest in a 1…" at bounding box center [784, 399] width 302 height 297
copy div "Email Hi Kendra, Thank you for your interest in a 1 Person Private Office at Th…"
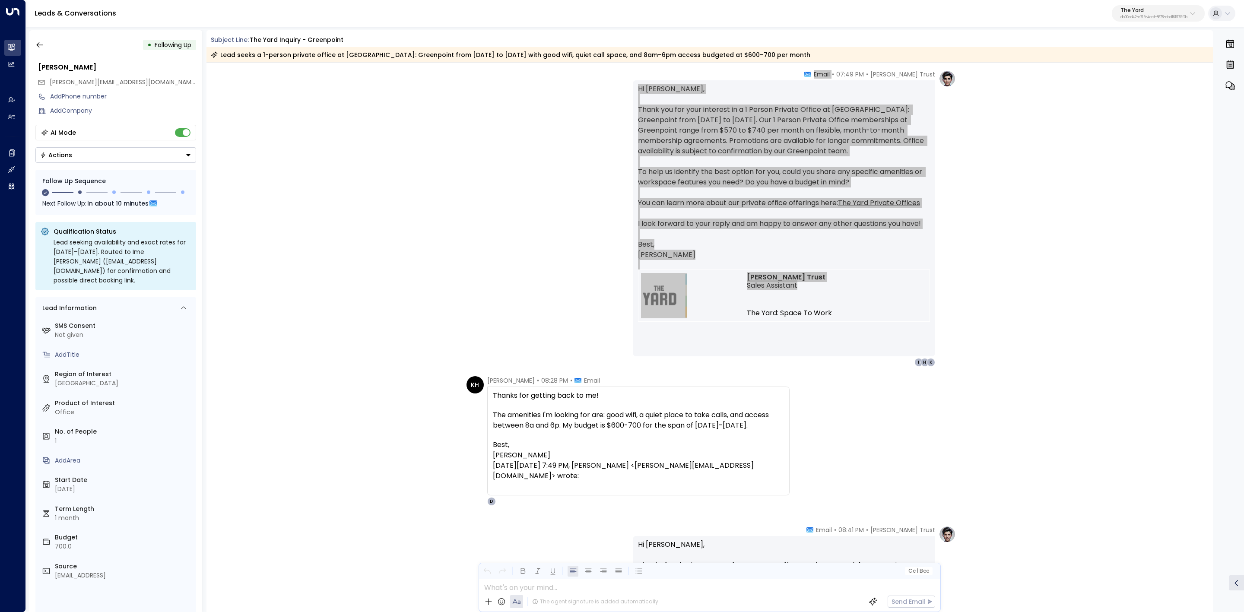
scroll to position [324, 0]
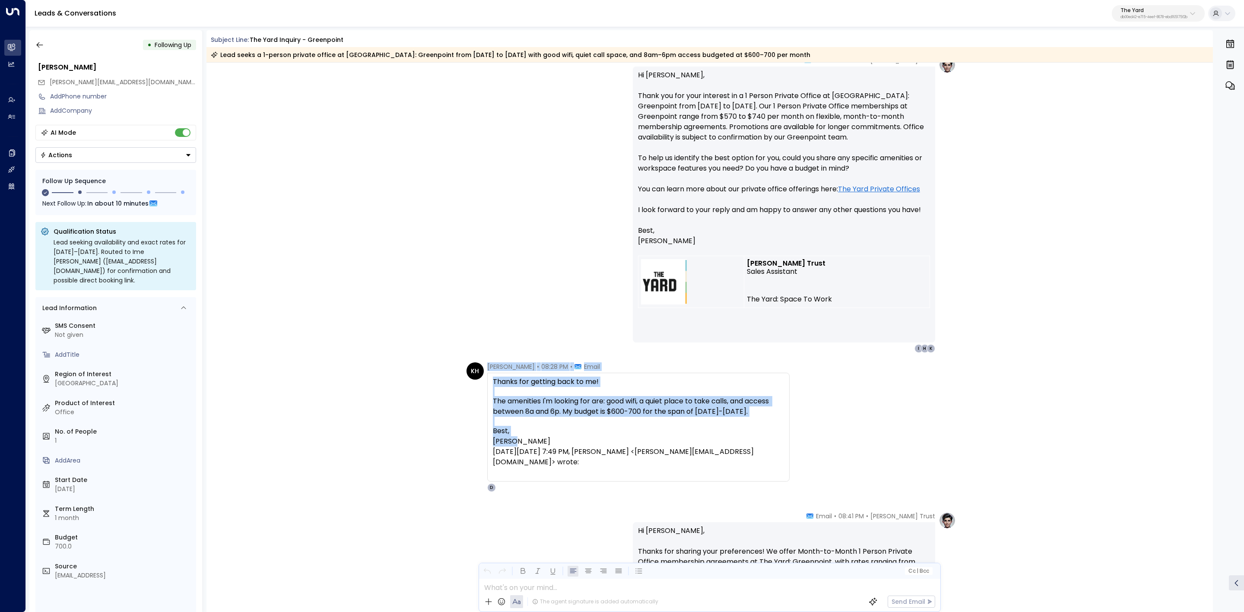
drag, startPoint x: 484, startPoint y: 369, endPoint x: 692, endPoint y: 442, distance: 220.9
click at [692, 442] on div "KH Kendra Hunt • 08:28 PM • Email Thanks for getting back to me! The amenities …" at bounding box center [628, 427] width 323 height 130
copy div "Kendra Hunt • 08:28 PM • Email Thanks for getting back to me! The amenities I'm…"
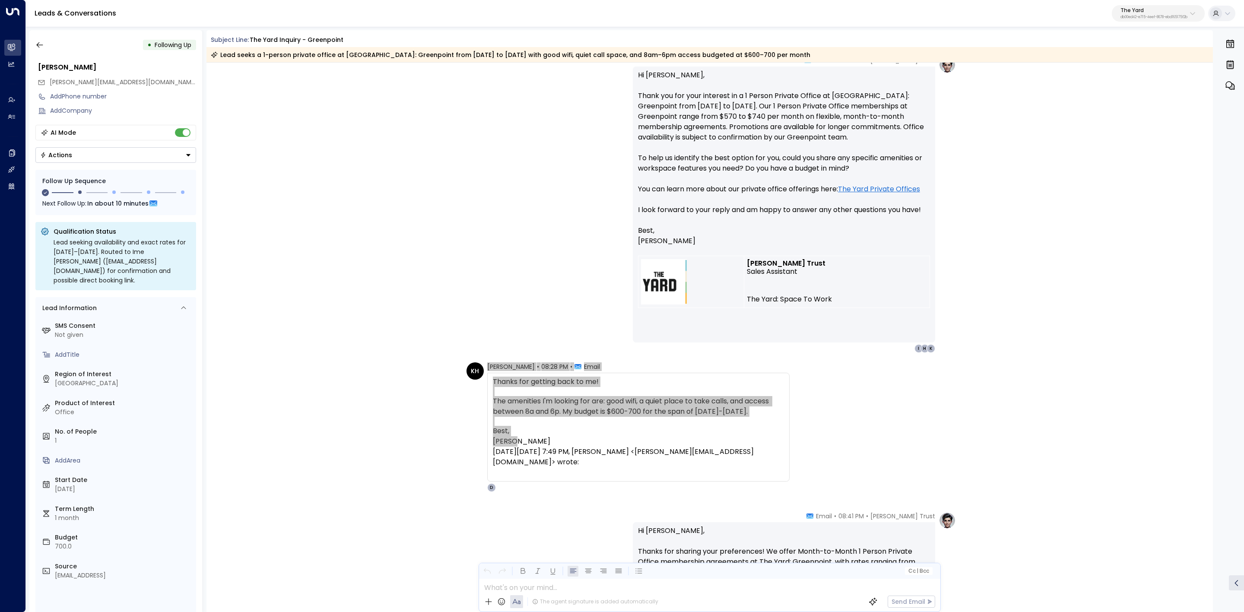
scroll to position [454, 0]
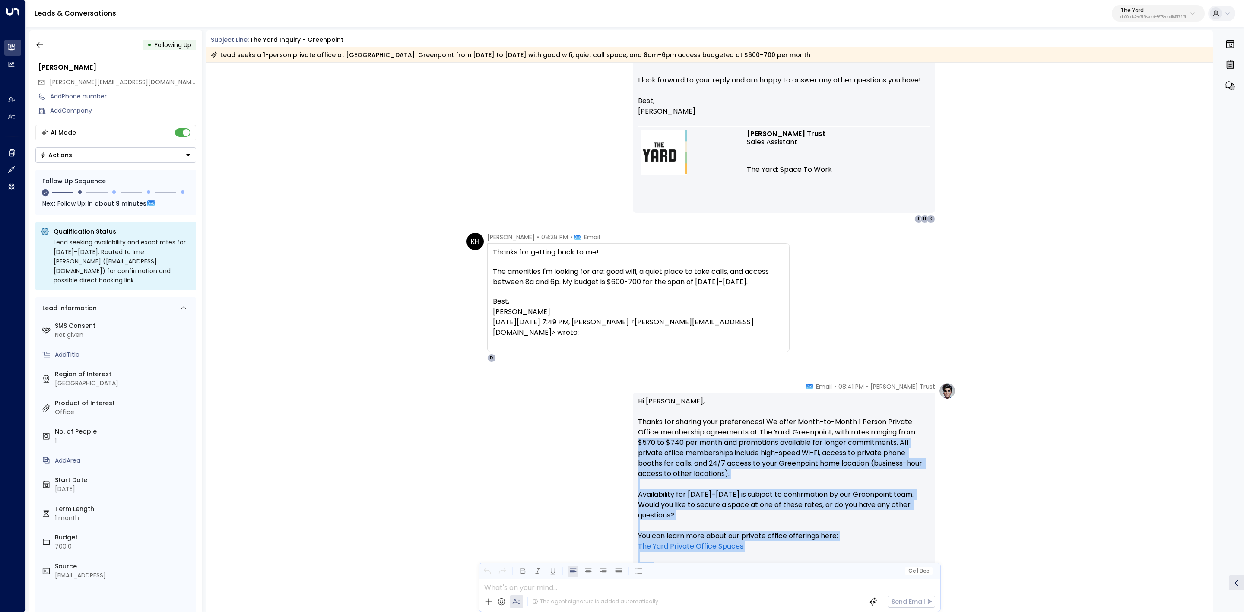
drag, startPoint x: 874, startPoint y: 388, endPoint x: 945, endPoint y: 433, distance: 84.3
click at [945, 433] on div "Oct 10, 5 days ago Trigger Email • • 07:37 PM • Email You have a new message Su…" at bounding box center [710, 324] width 1007 height 1430
click at [924, 434] on p "Hi Kendra, Thanks for sharing your preferences! We offer Month-to-Month 1 Perso…" at bounding box center [784, 479] width 292 height 166
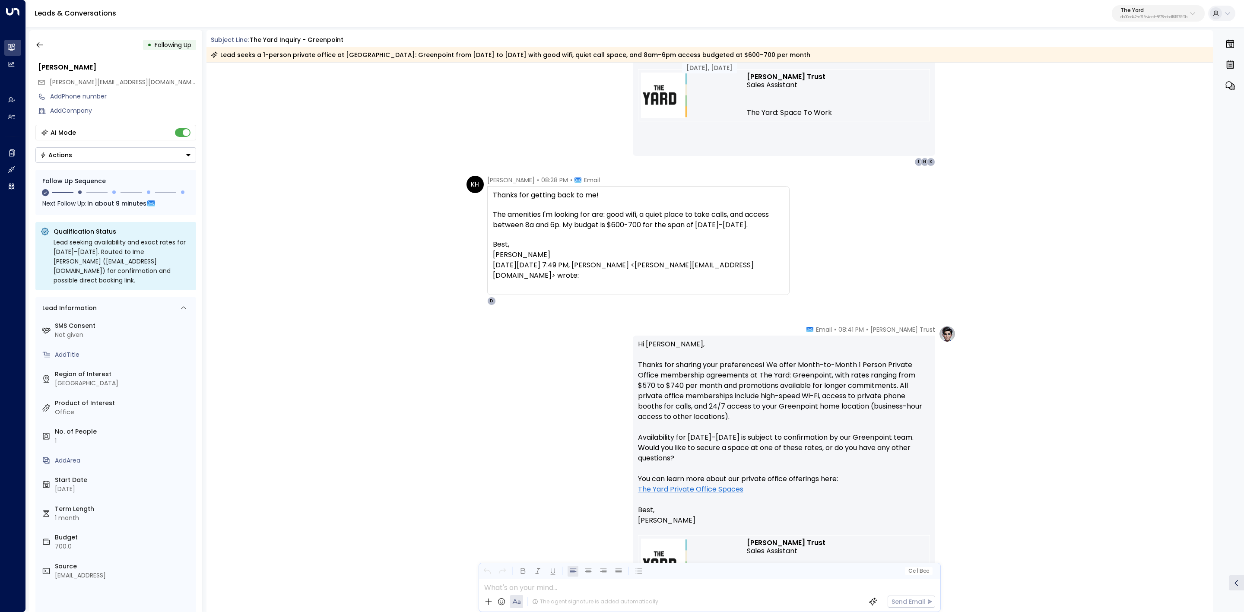
scroll to position [518, 0]
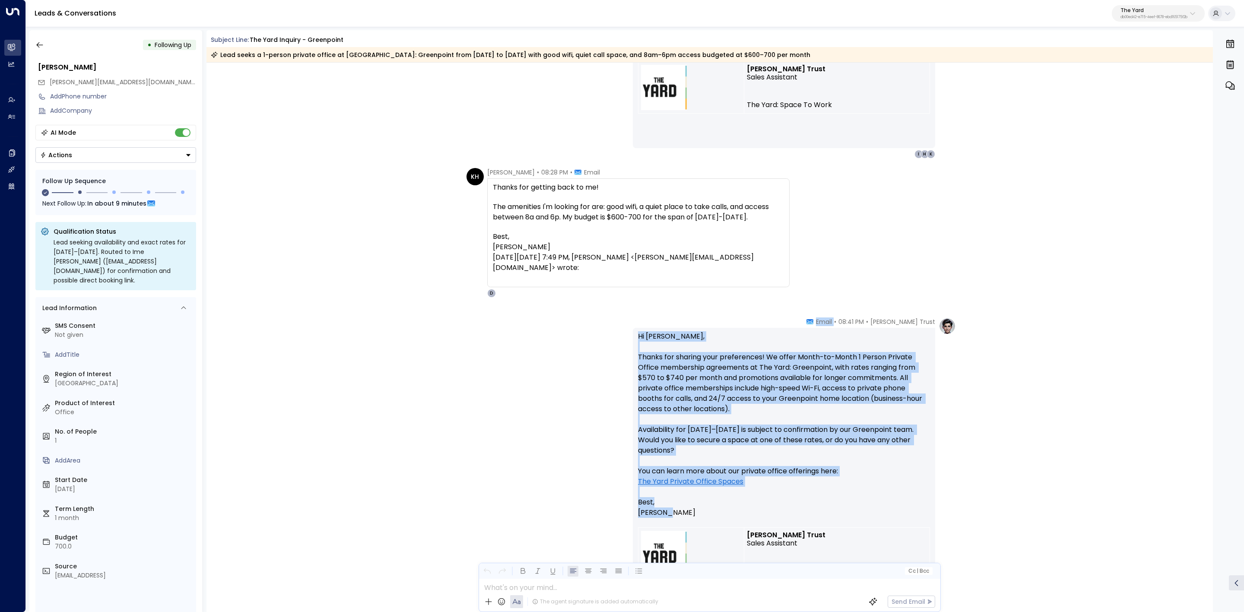
drag, startPoint x: 828, startPoint y: 388, endPoint x: 923, endPoint y: 515, distance: 158.4
click at [923, 515] on div "Danielle Trust • 08:41 PM • Email Hi Kendra, Thanks for sharing your preference…" at bounding box center [784, 471] width 302 height 307
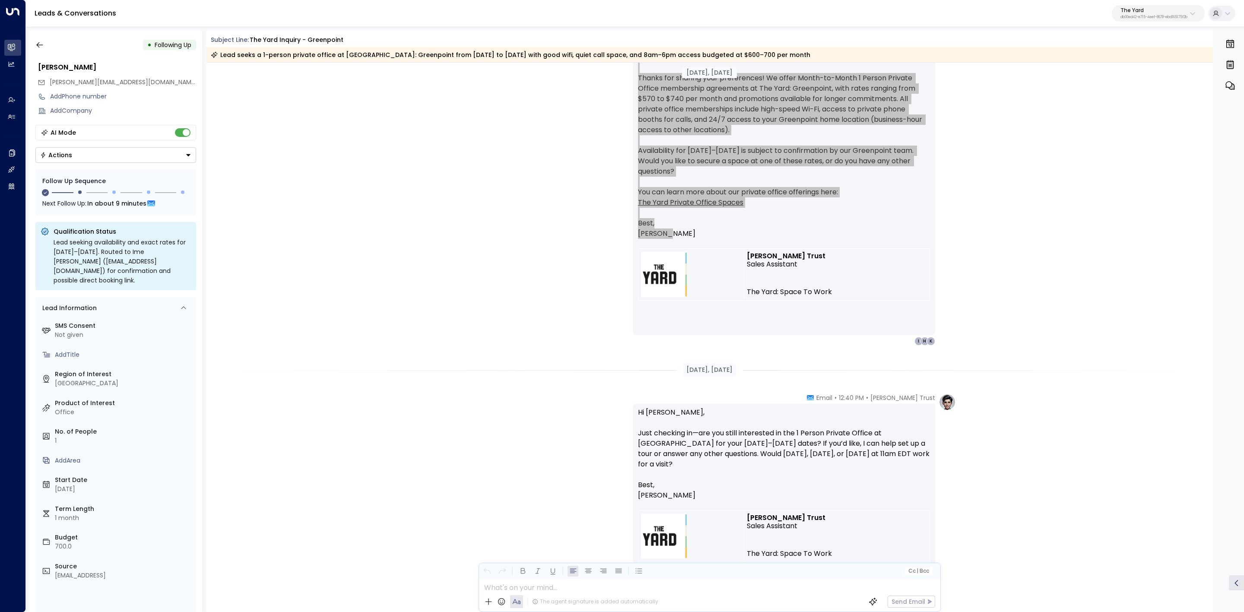
scroll to position [842, 0]
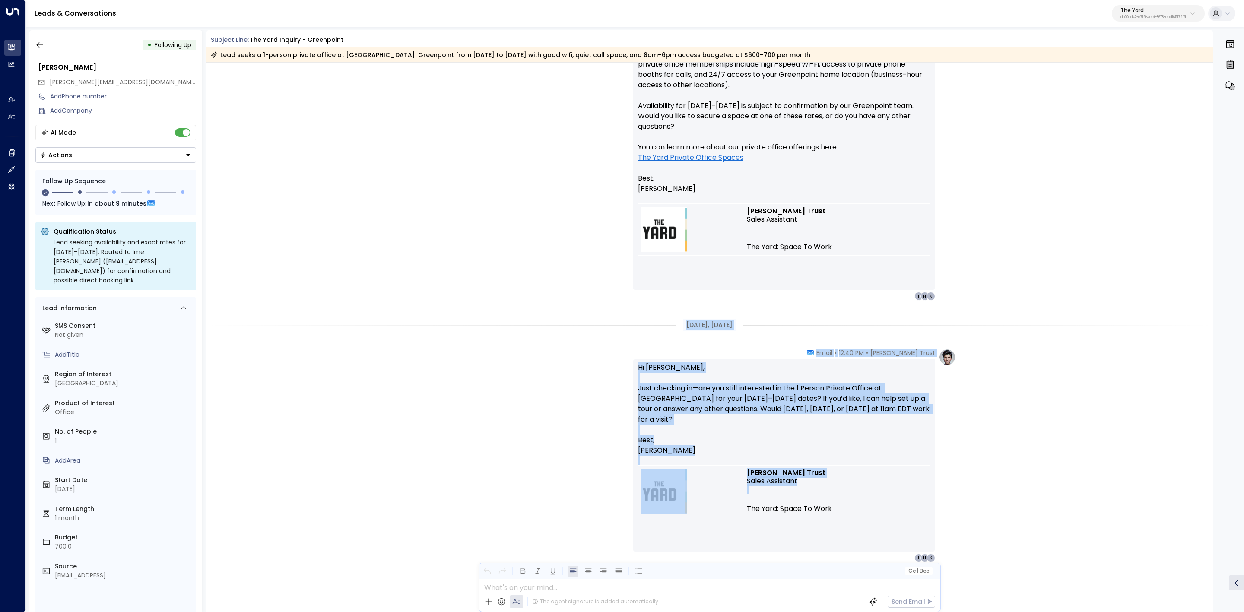
drag, startPoint x: 681, startPoint y: 320, endPoint x: 845, endPoint y: 487, distance: 234.6
copy div "Oct 13, 2 days ago Danielle Trust • 12:40 PM • Email Hi Kendra, Just checking i…"
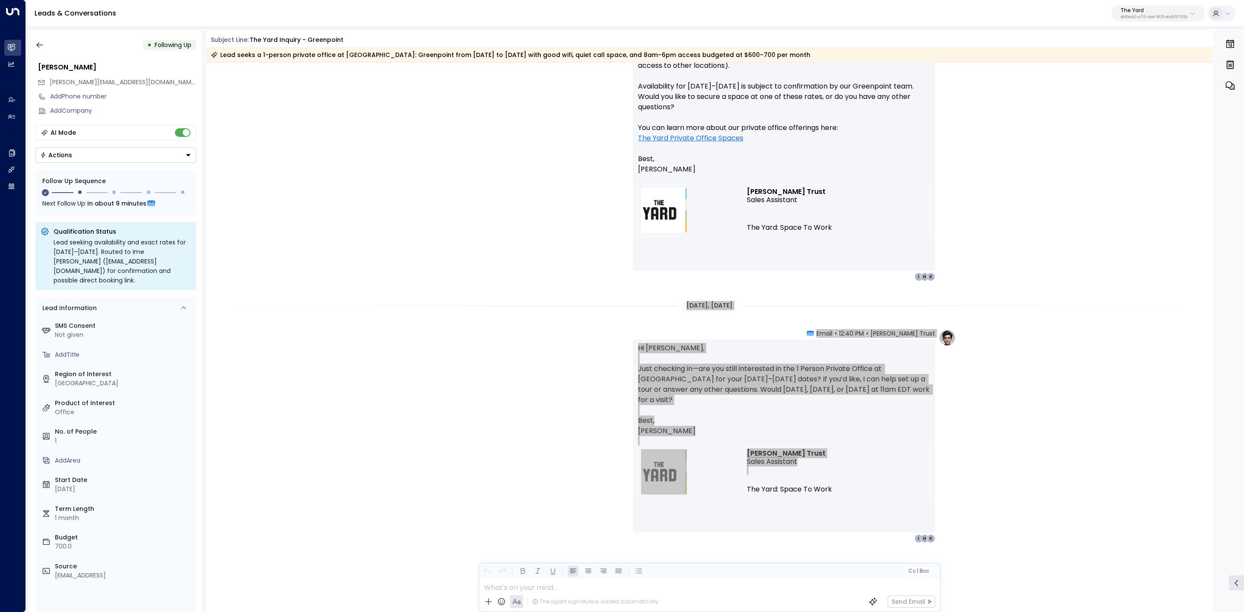
scroll to position [880, 0]
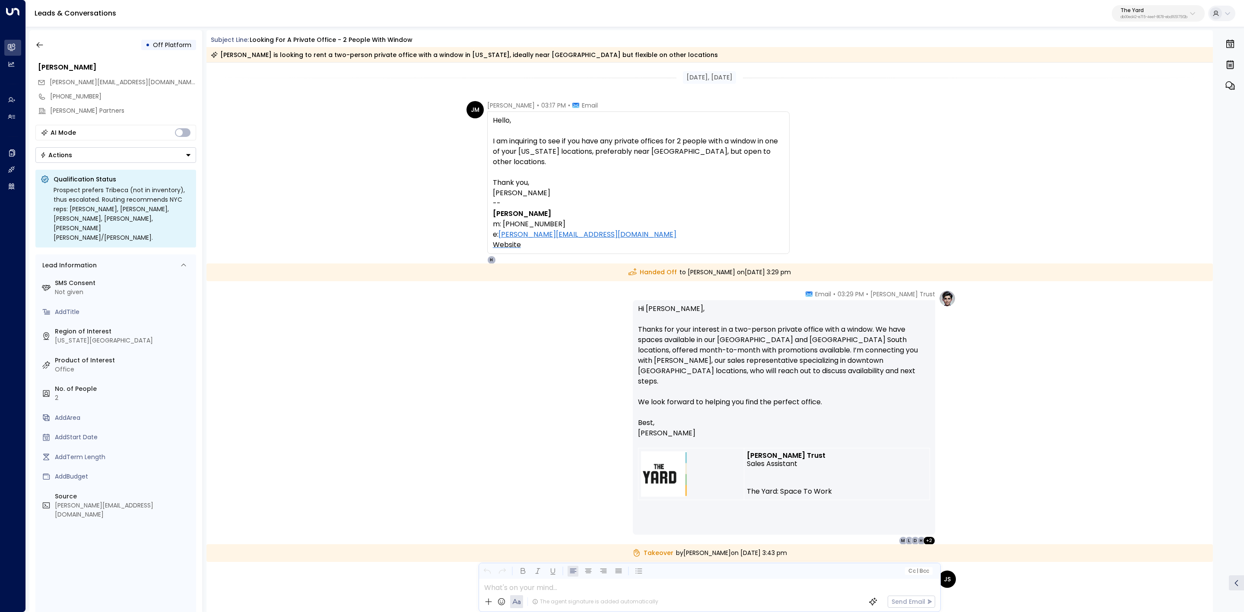
drag, startPoint x: 209, startPoint y: 36, endPoint x: 741, endPoint y: 200, distance: 556.7
click at [741, 200] on div "Subject Line: Looking for a private office - 2 people with window [PERSON_NAME]…" at bounding box center [710, 321] width 1007 height 582
copy div "Subject Line: Looking for a private office - 2 people with window [PERSON_NAME]…"
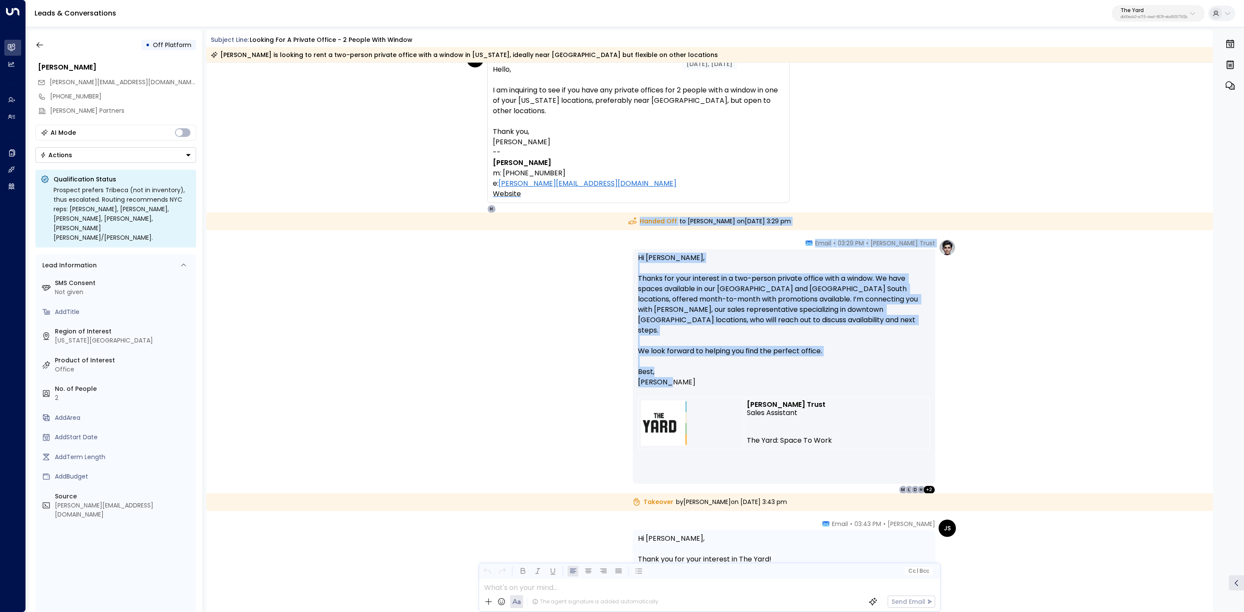
scroll to position [65, 0]
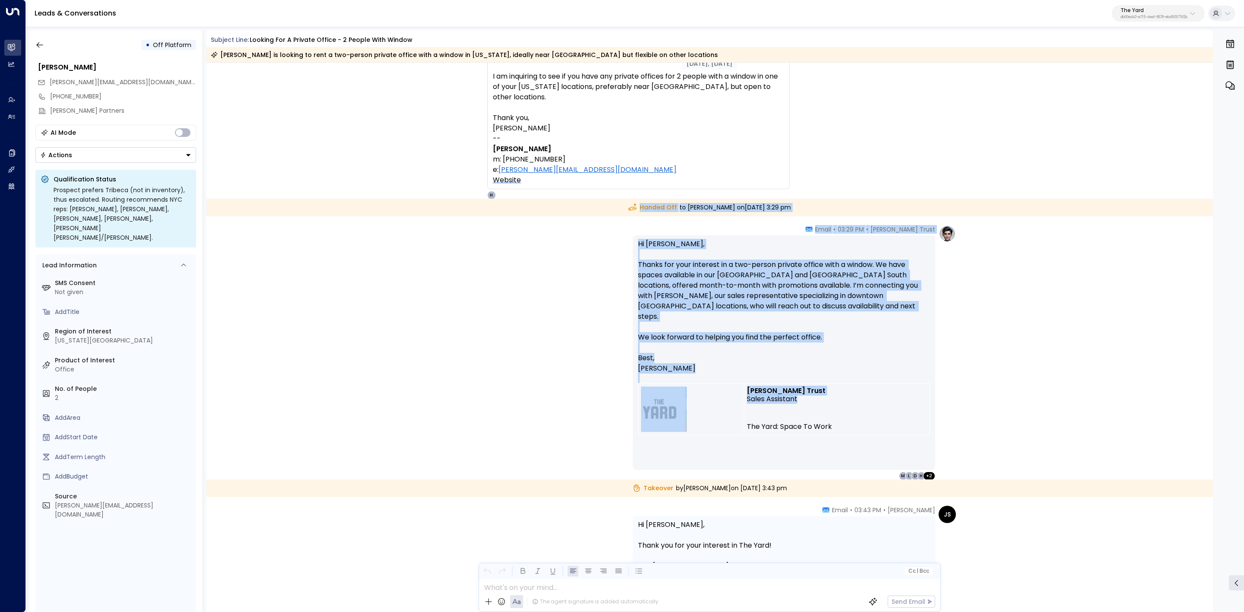
drag, startPoint x: 608, startPoint y: 270, endPoint x: 914, endPoint y: 391, distance: 329.6
copy div "Handed Off to [PERSON_NAME] [DATE][DATE] 3:29 pm [PERSON_NAME] Trust • 03:29 PM…"
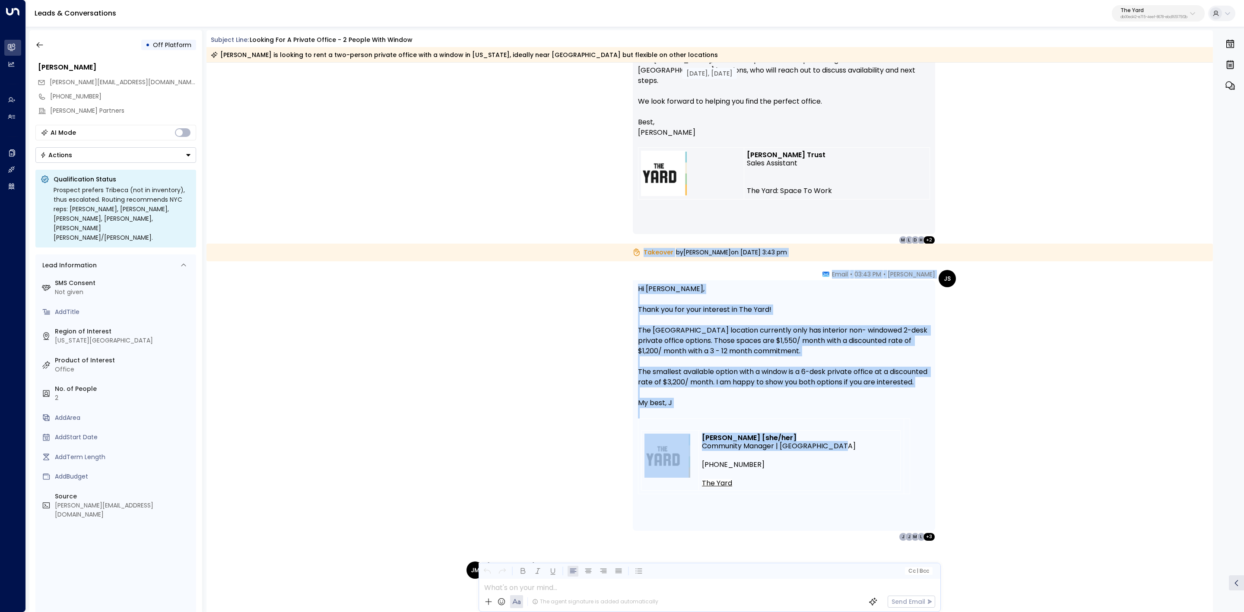
scroll to position [324, 0]
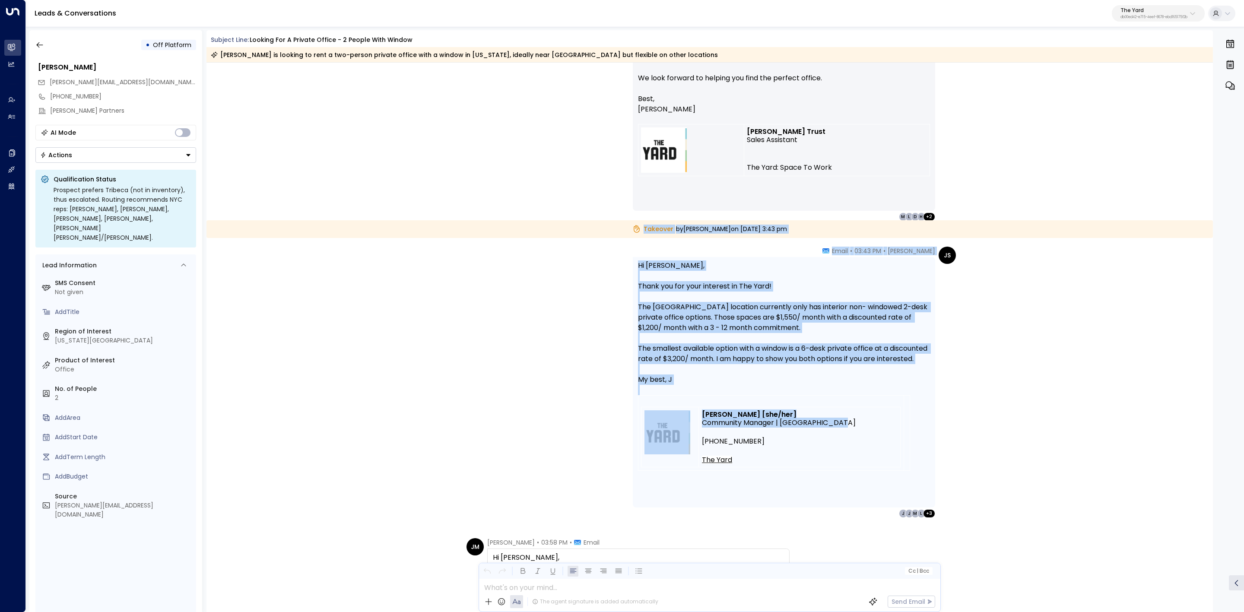
drag, startPoint x: 618, startPoint y: 358, endPoint x: 863, endPoint y: 435, distance: 257.0
click at [863, 435] on div "[DATE], [DATE] Handed Off to [PERSON_NAME] [DATE][DATE] 3:29 pm [PERSON_NAME] T…" at bounding box center [710, 415] width 1007 height 1353
copy div "Takeover by [PERSON_NAME] [DATE][DATE] 3:43 pm JS [PERSON_NAME] • 03:43 PM • Em…"
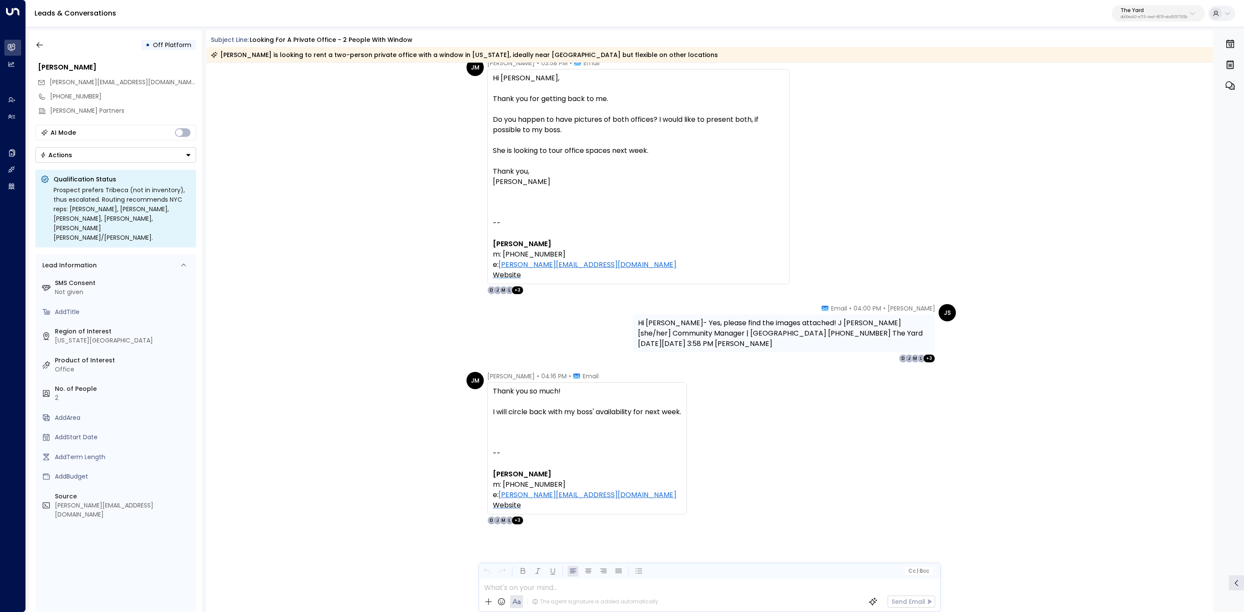
scroll to position [674, 0]
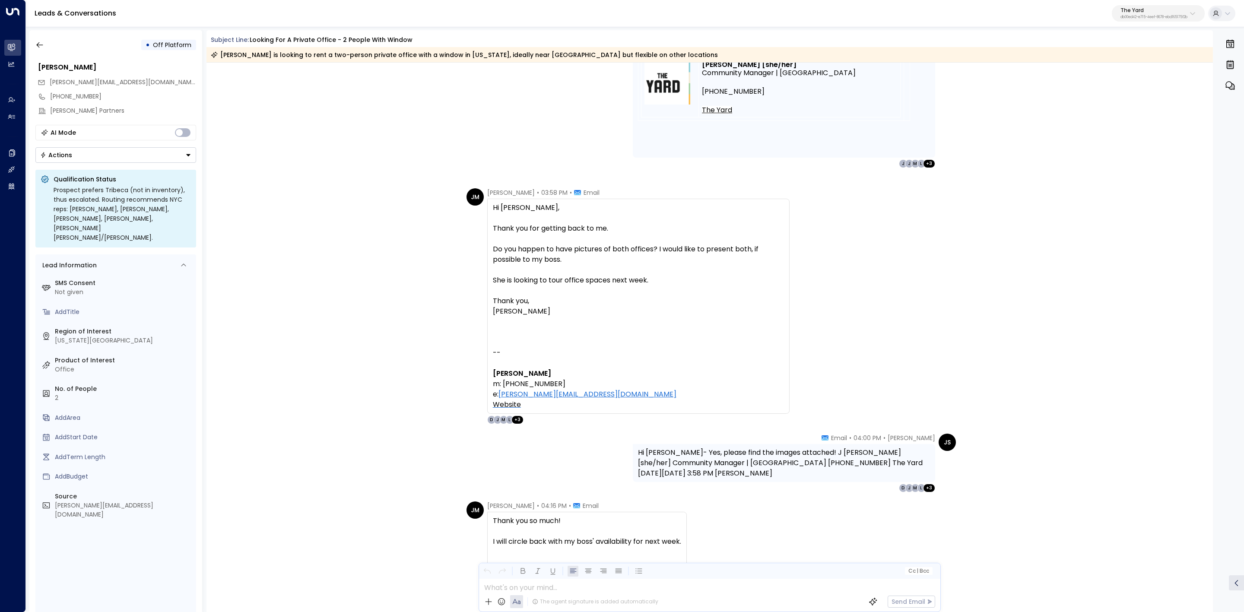
drag, startPoint x: 503, startPoint y: 182, endPoint x: 494, endPoint y: 188, distance: 10.9
click at [503, 181] on div "[DATE], [DATE] Takeover by [PERSON_NAME] [DATE][DATE] 3:43 pm JS [PERSON_NAME] …" at bounding box center [710, 65] width 1007 height 1353
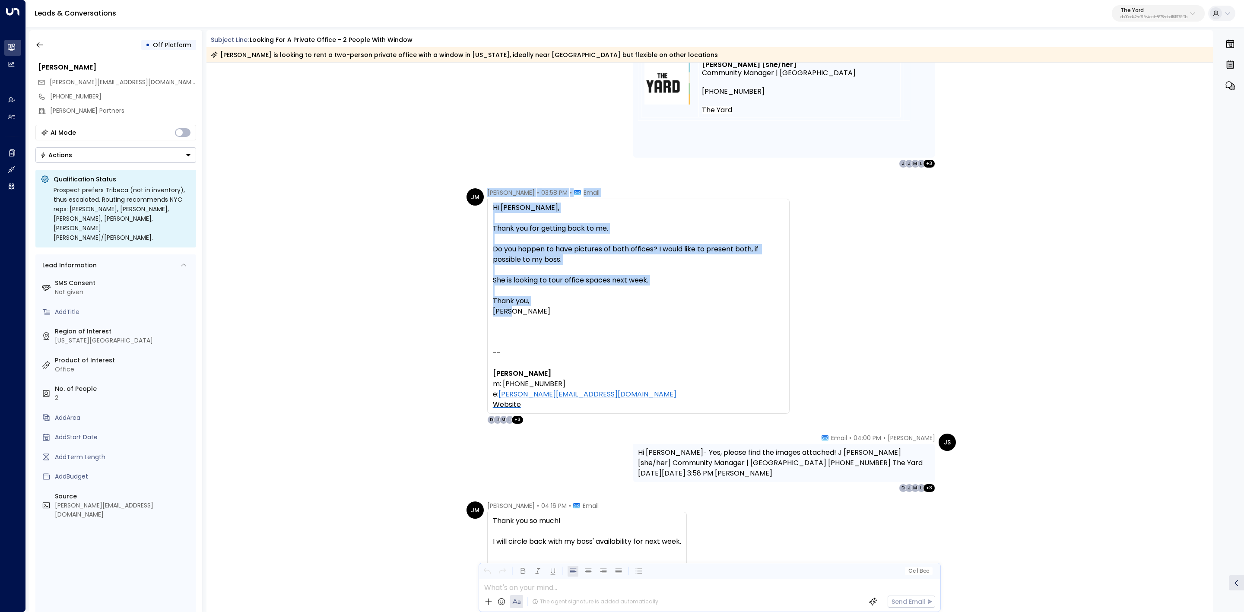
drag, startPoint x: 481, startPoint y: 191, endPoint x: 1173, endPoint y: 326, distance: 704.7
click at [1160, 329] on div "[PERSON_NAME] • 03:58 PM • Email Hi [PERSON_NAME], Thank you for getting back t…" at bounding box center [710, 306] width 1007 height 236
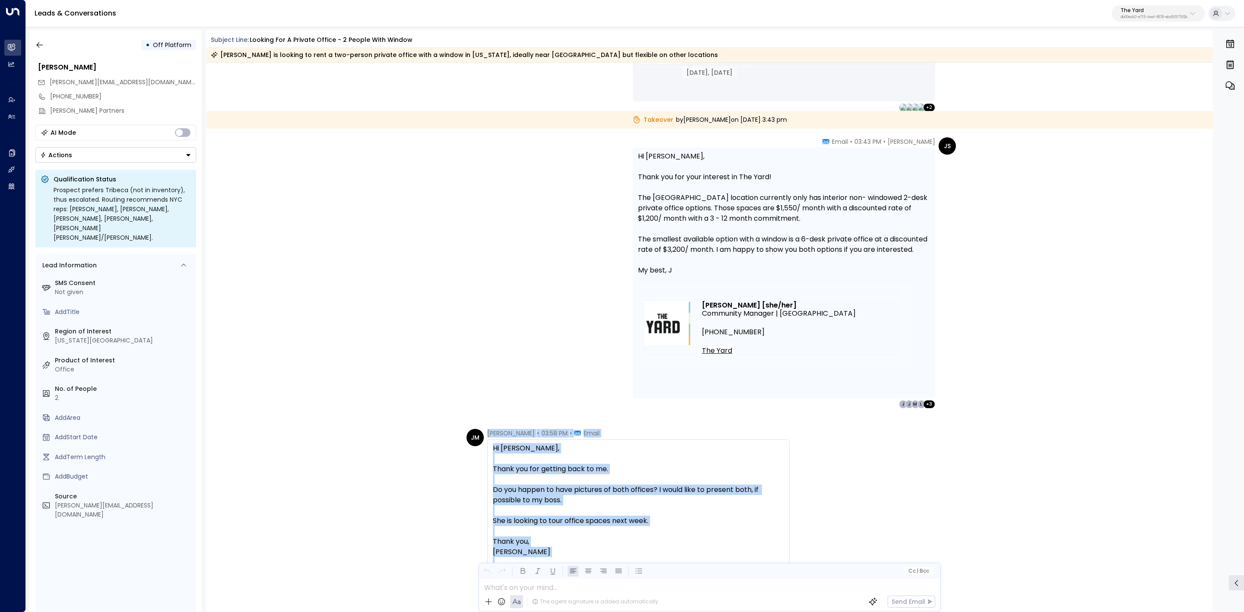
scroll to position [415, 0]
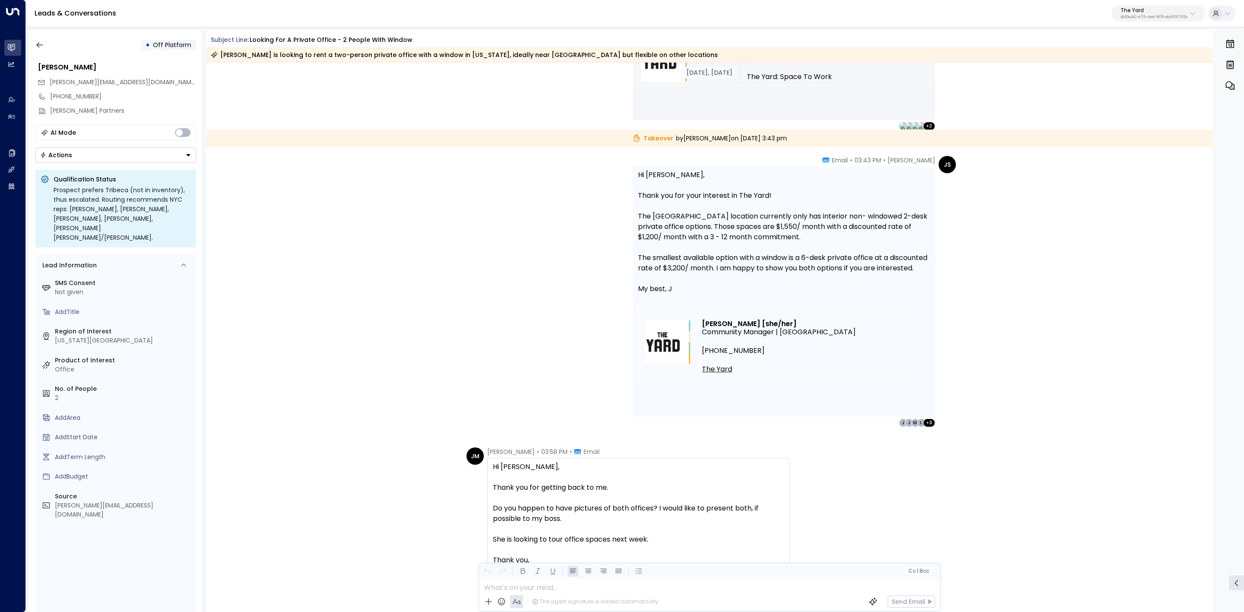
click at [947, 415] on div "JS Juliet Slattery • 03:43 PM • Email Hi Jessica, Thank you for your interest i…" at bounding box center [794, 291] width 323 height 271
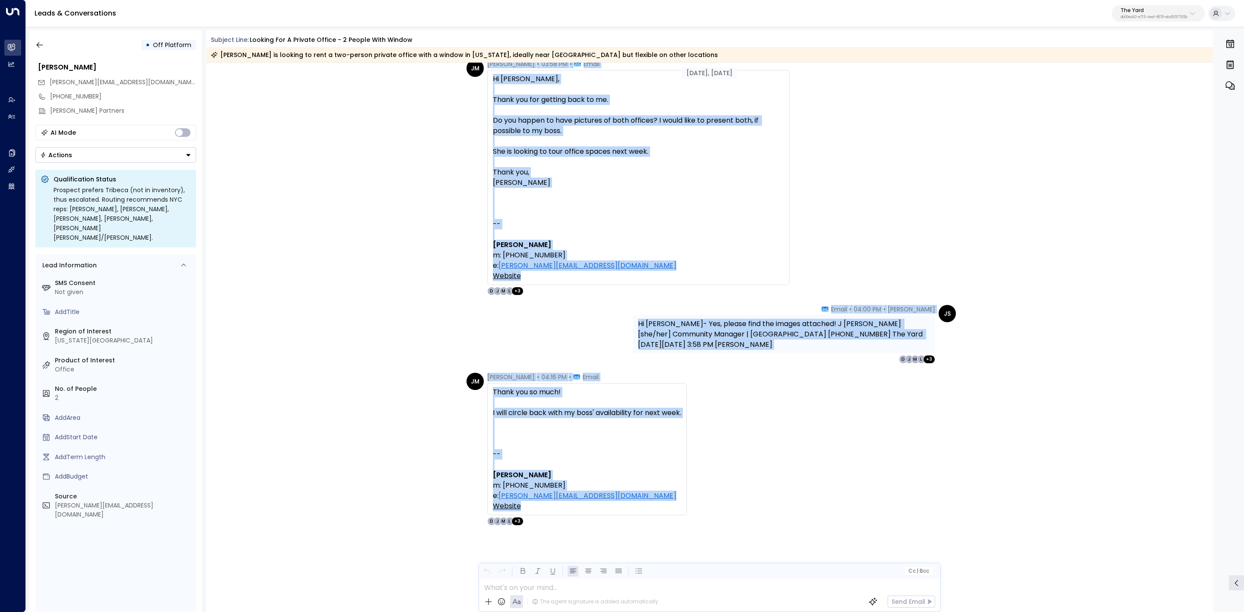
scroll to position [804, 0]
drag, startPoint x: 483, startPoint y: 448, endPoint x: 929, endPoint y: 507, distance: 449.8
copy div "Jessica Malone • 03:58 PM • Email Hi Juliet, Thank you for getting back to me. …"
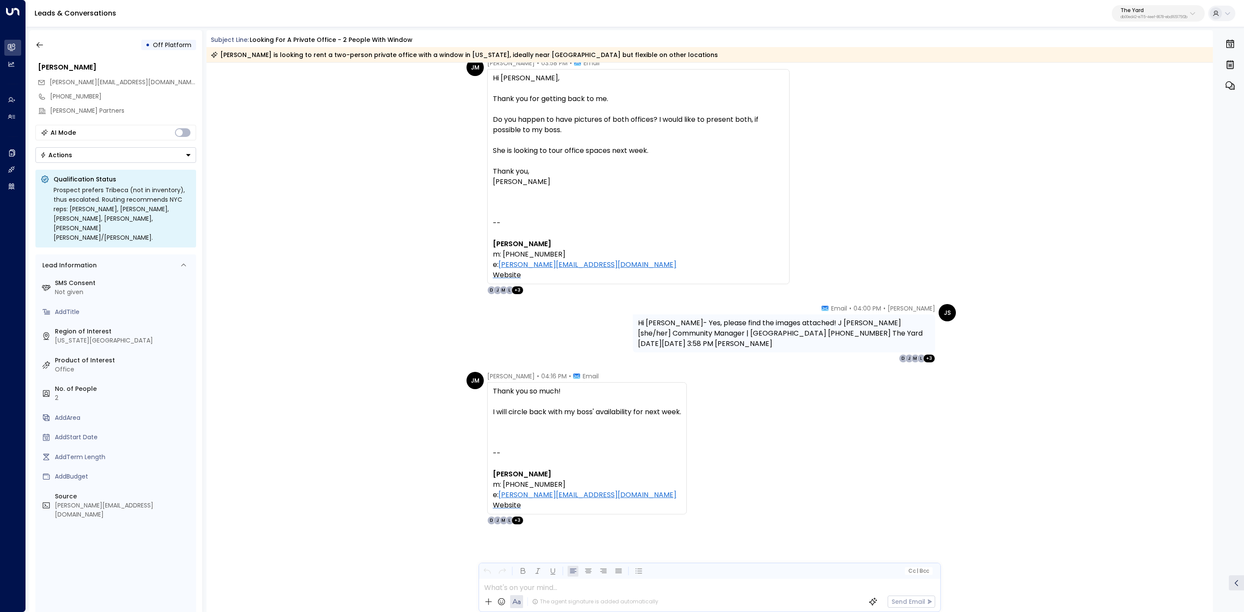
click at [850, 527] on div "JM Jessica Malone • 04:16 PM • Email Thank you so much! I will circle back with…" at bounding box center [710, 491] width 1007 height 239
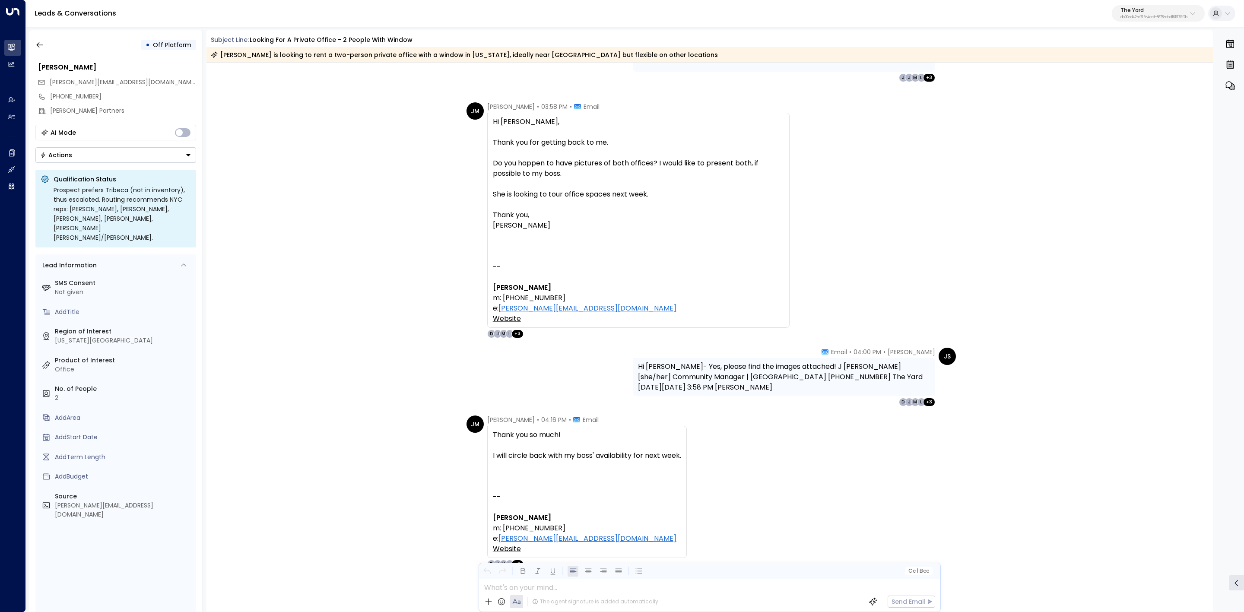
scroll to position [739, 0]
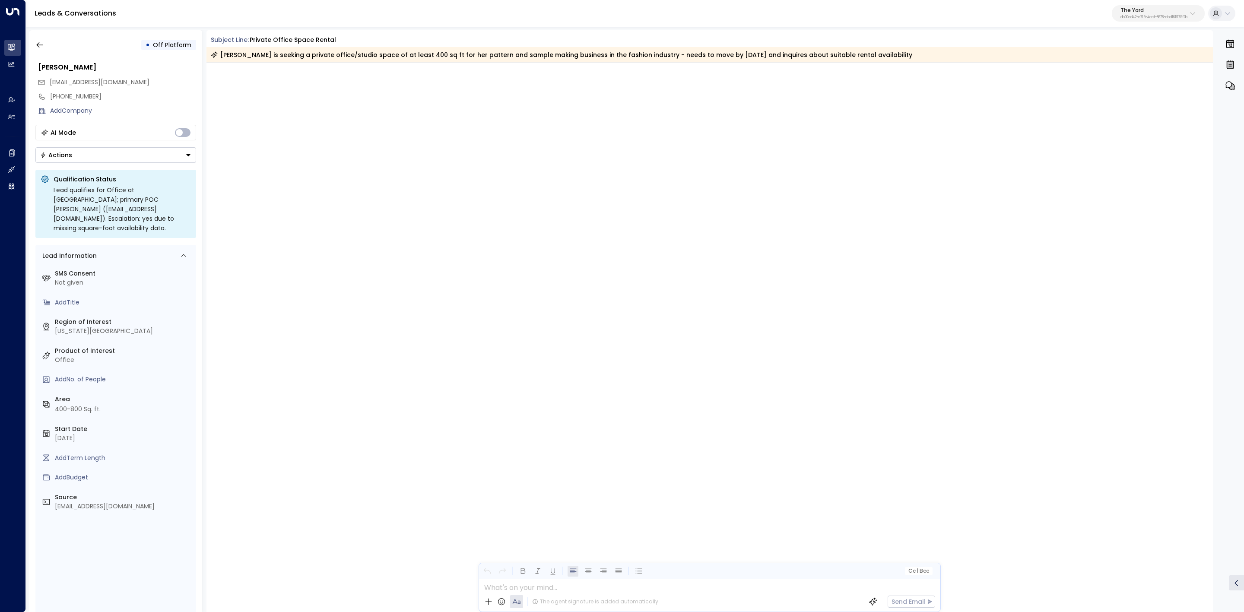
scroll to position [783, 0]
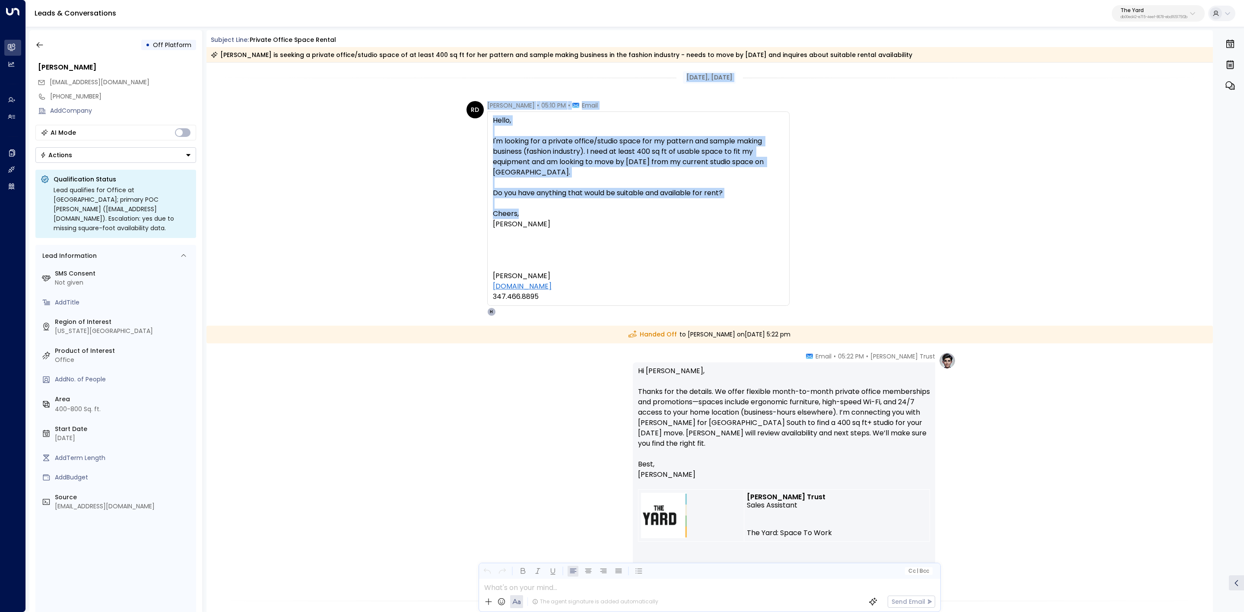
drag, startPoint x: 678, startPoint y: 76, endPoint x: 770, endPoint y: 214, distance: 166.1
click at [770, 214] on div "Cheers," at bounding box center [638, 214] width 291 height 10
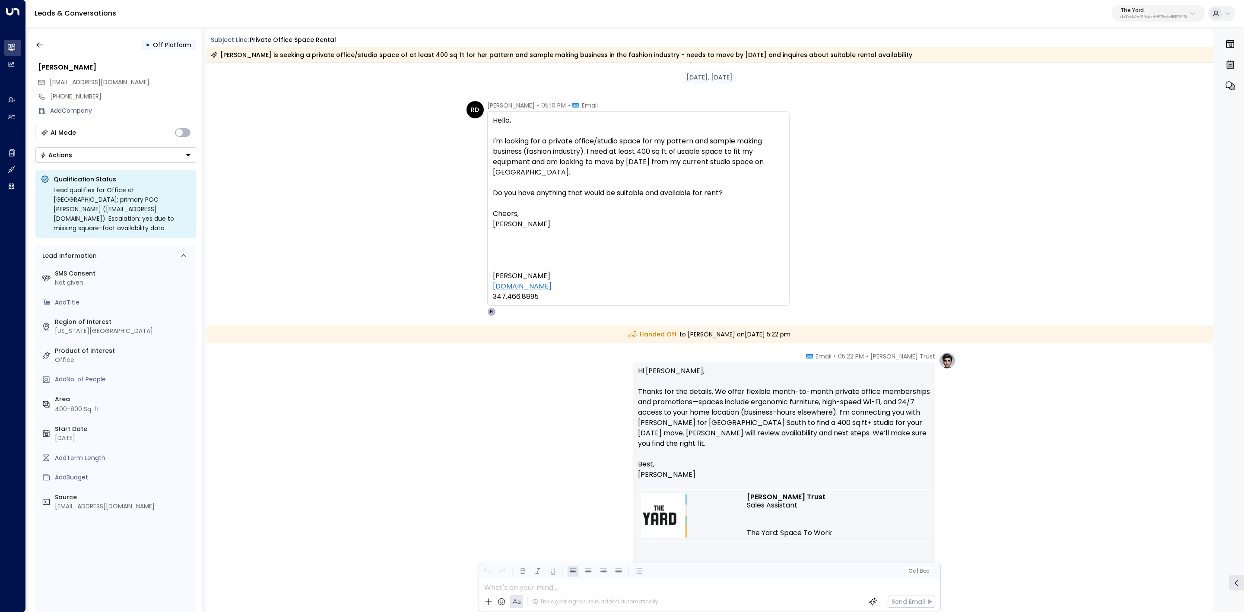
click at [676, 234] on div at bounding box center [638, 234] width 291 height 10
drag, startPoint x: 610, startPoint y: 287, endPoint x: 480, endPoint y: 103, distance: 225.1
click at [480, 103] on div "RD Rebecca Davis • 05:10 PM • Email Hello, I'm looking for a private office/stu…" at bounding box center [628, 208] width 323 height 215
copy div "Rebecca Davis • 05:10 PM • Email Hello, I'm looking for a private office/studio…"
click at [595, 330] on div "Handed Off to Linnea Dahmen on Monday, Oct 06 2025 at 5:22 pm" at bounding box center [710, 335] width 1007 height 18
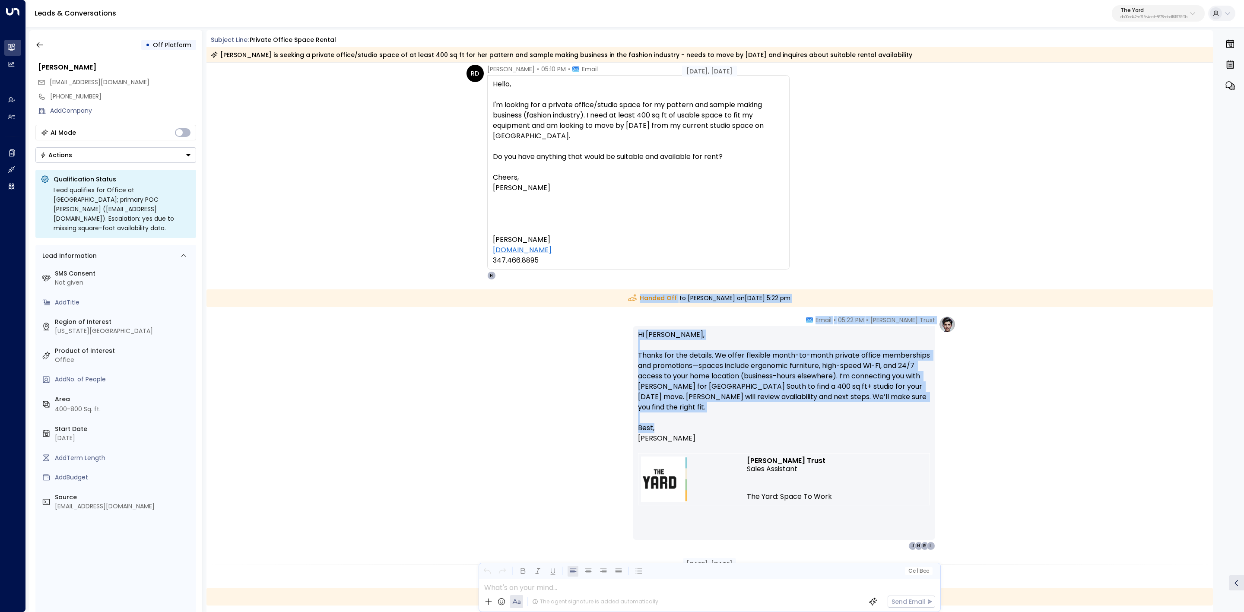
scroll to position [65, 0]
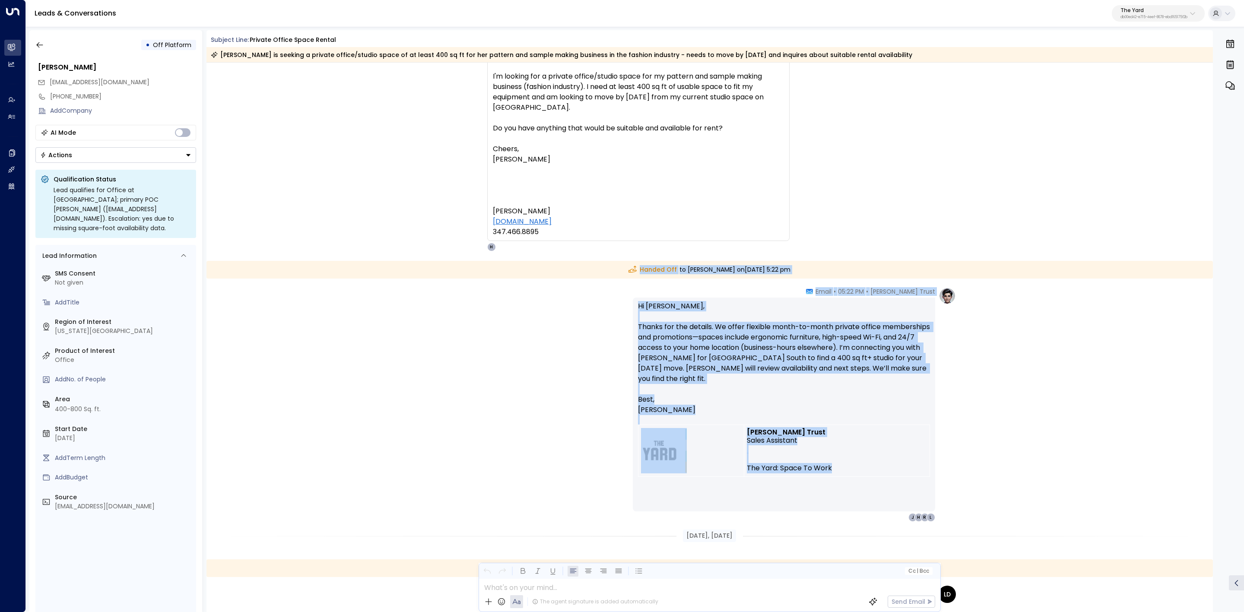
drag, startPoint x: 613, startPoint y: 334, endPoint x: 899, endPoint y: 463, distance: 313.0
copy div "Handed Off to Linnea Dahmen on Monday, Oct 06 2025 at 5:22 pm Danielle Trust • …"
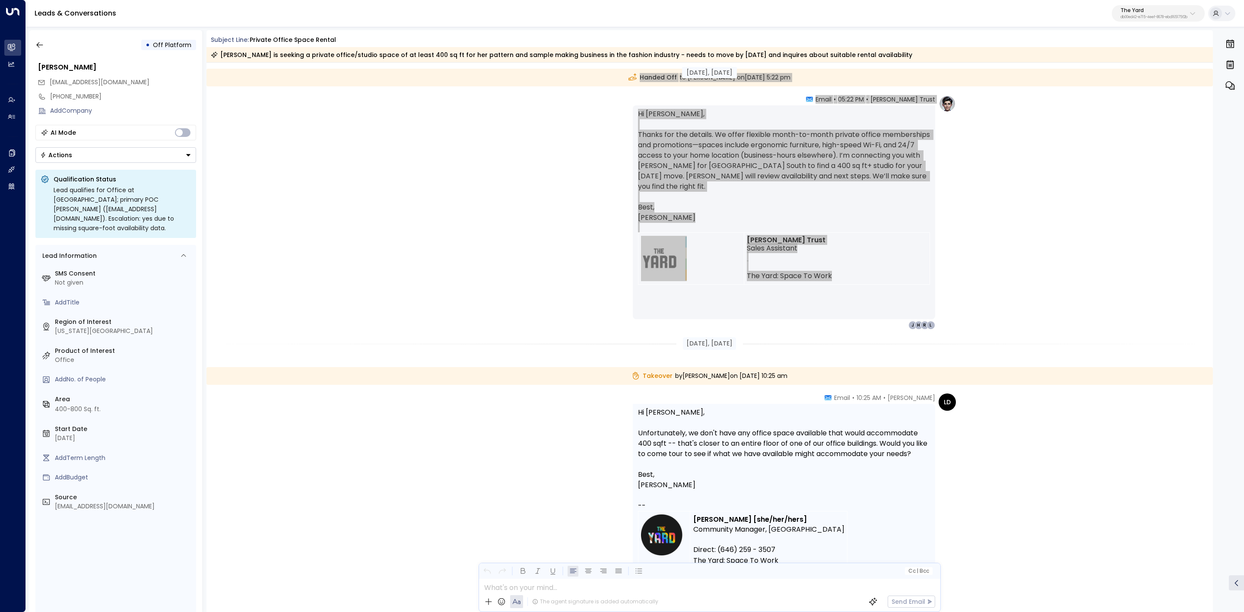
scroll to position [259, 0]
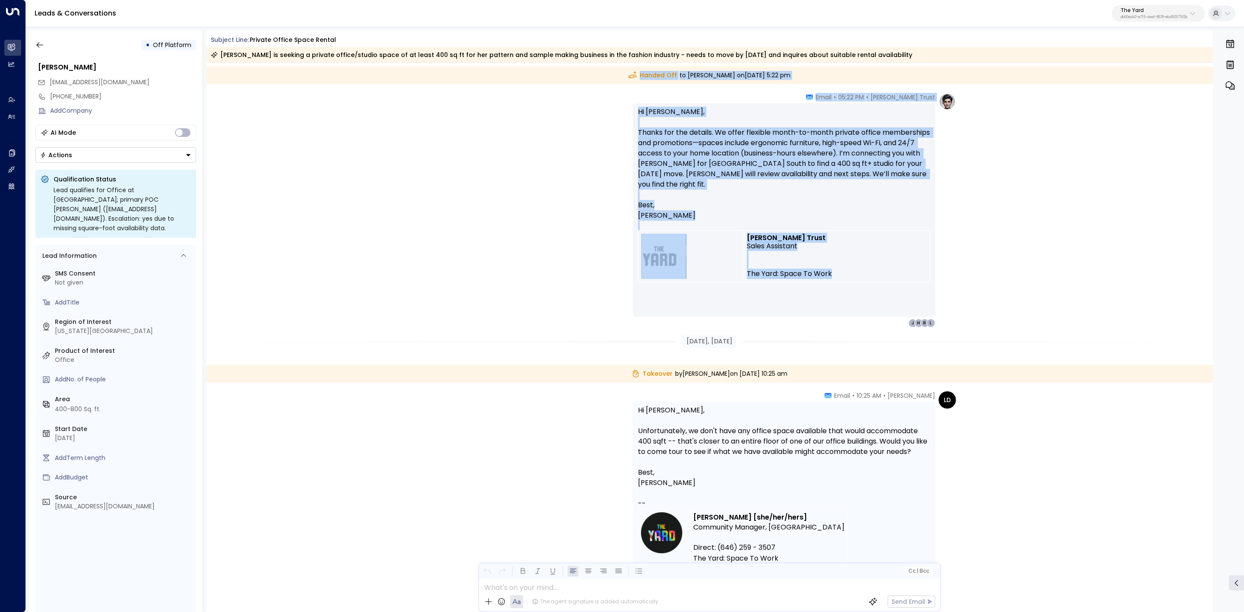
drag, startPoint x: 673, startPoint y: 343, endPoint x: 826, endPoint y: 380, distance: 157.5
click at [826, 380] on div "Oct 06, 9 days ago RD Rebecca Davis • 05:10 PM • Email Hello, I'm looking for a…" at bounding box center [710, 469] width 1007 height 1333
copy div "Oct 07, 8 days ago Takeover by Linnea Dahmen on Tuesday, Oct 07 2025 at 10:25 am"
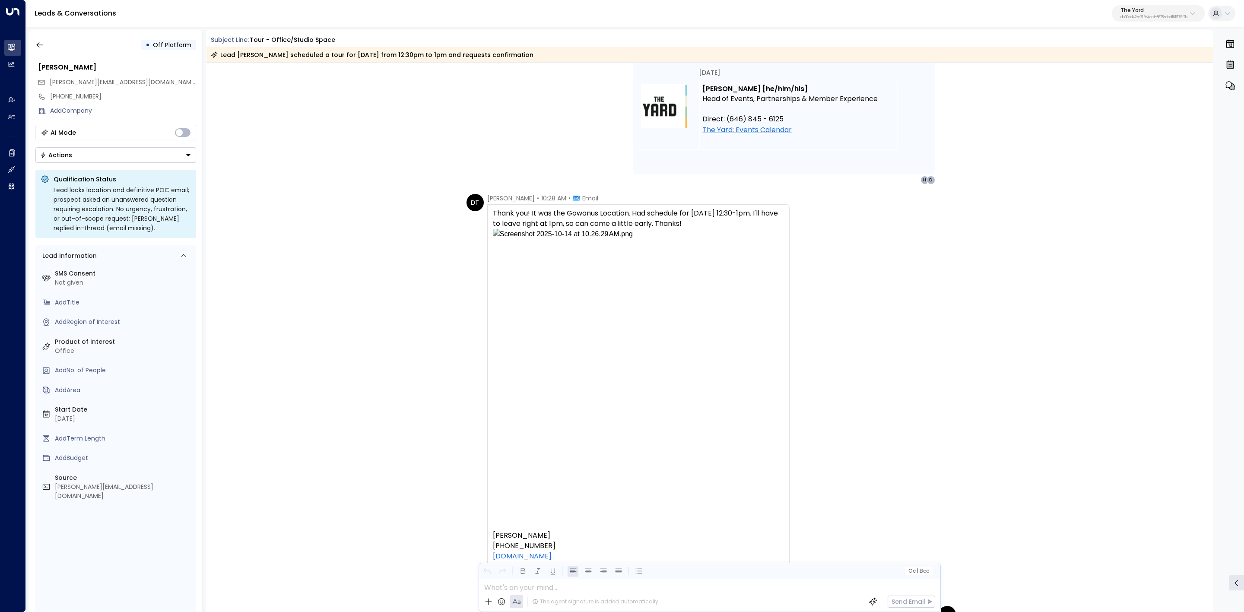
scroll to position [224, 0]
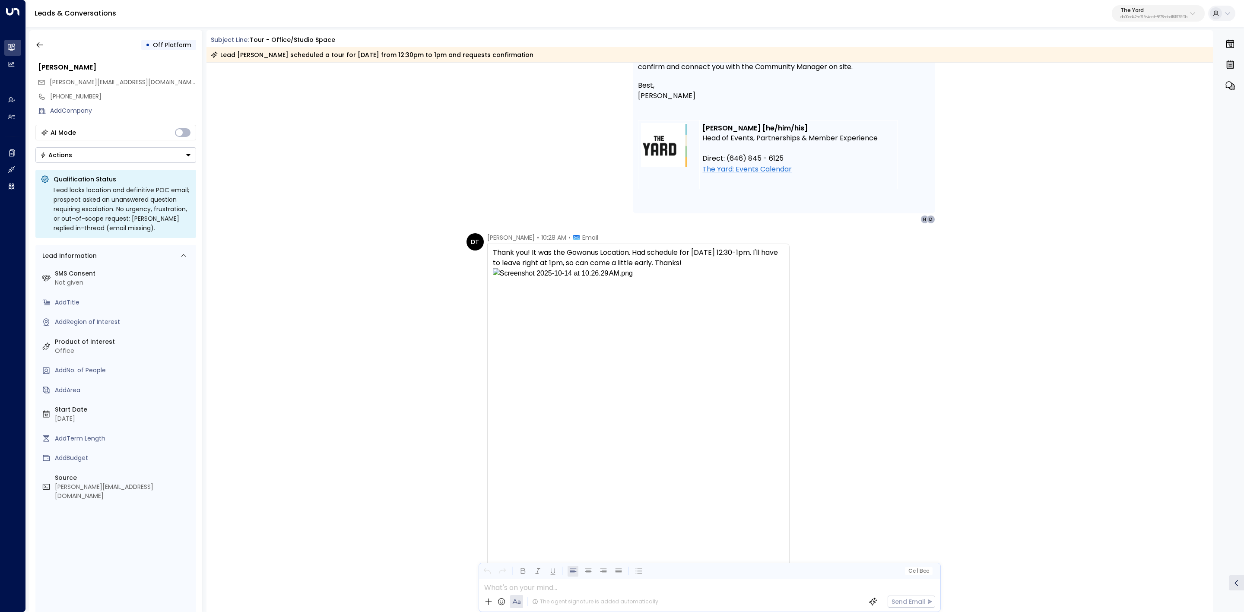
click at [207, 241] on div "DT [PERSON_NAME] • 10:28 AM • Email Thank you! It was the Gowanus Location. Had…" at bounding box center [710, 434] width 1007 height 403
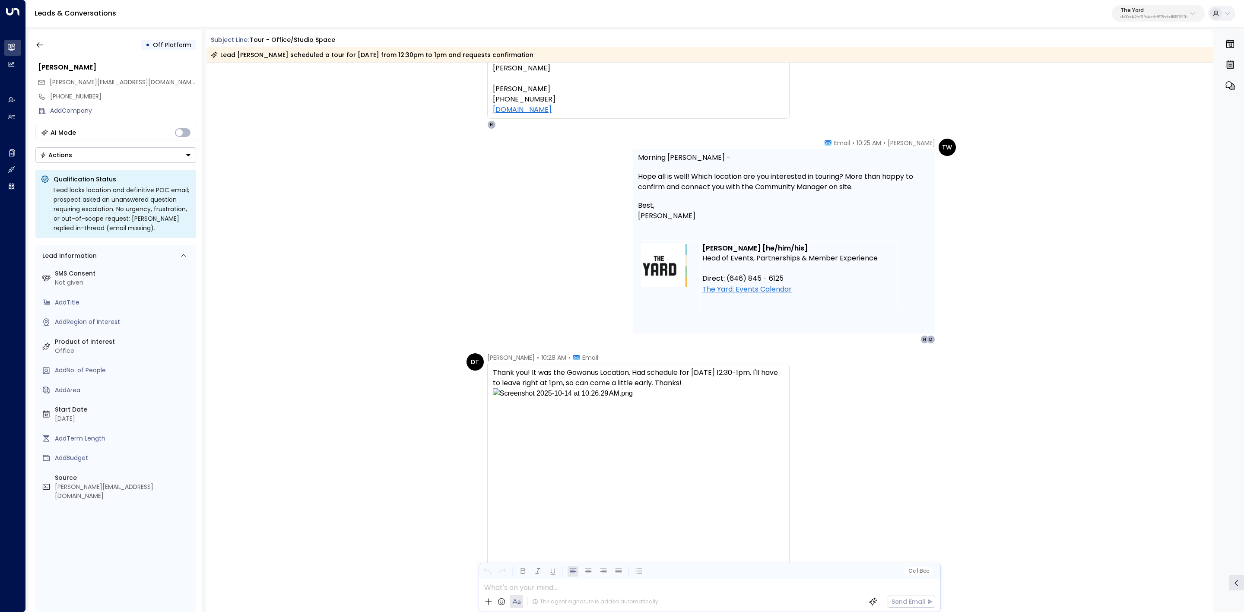
scroll to position [0, 0]
